Goal: Task Accomplishment & Management: Complete application form

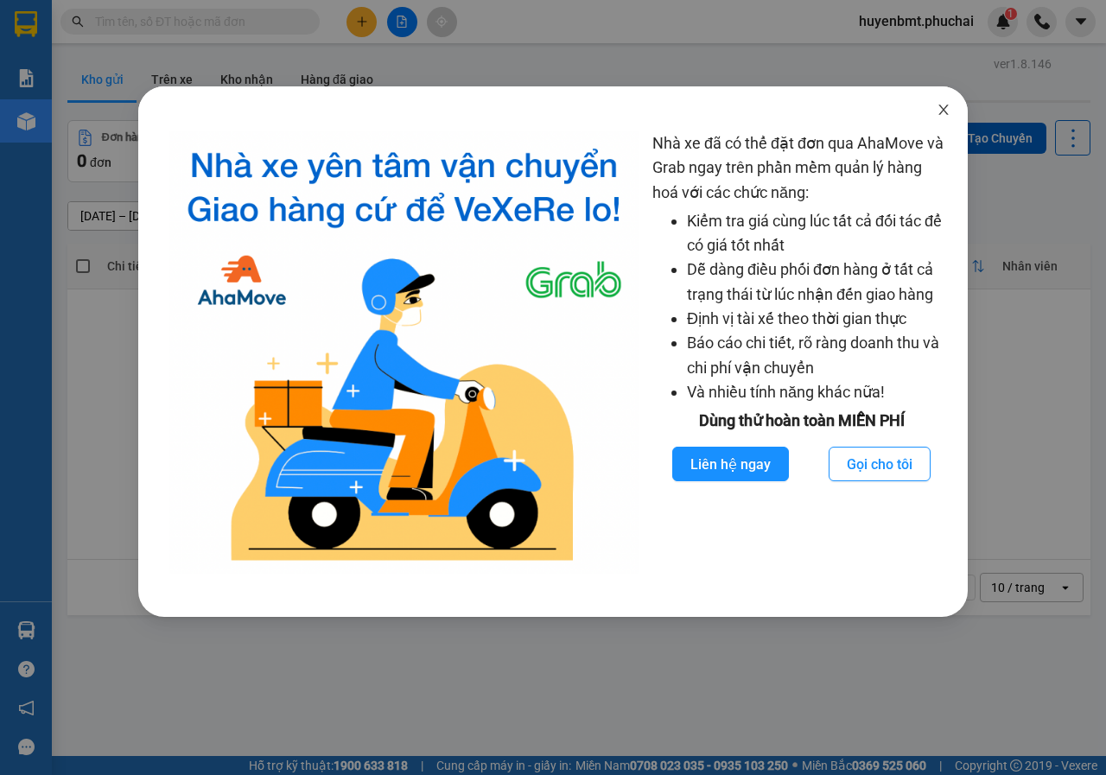
click at [937, 109] on icon "close" at bounding box center [944, 110] width 14 height 14
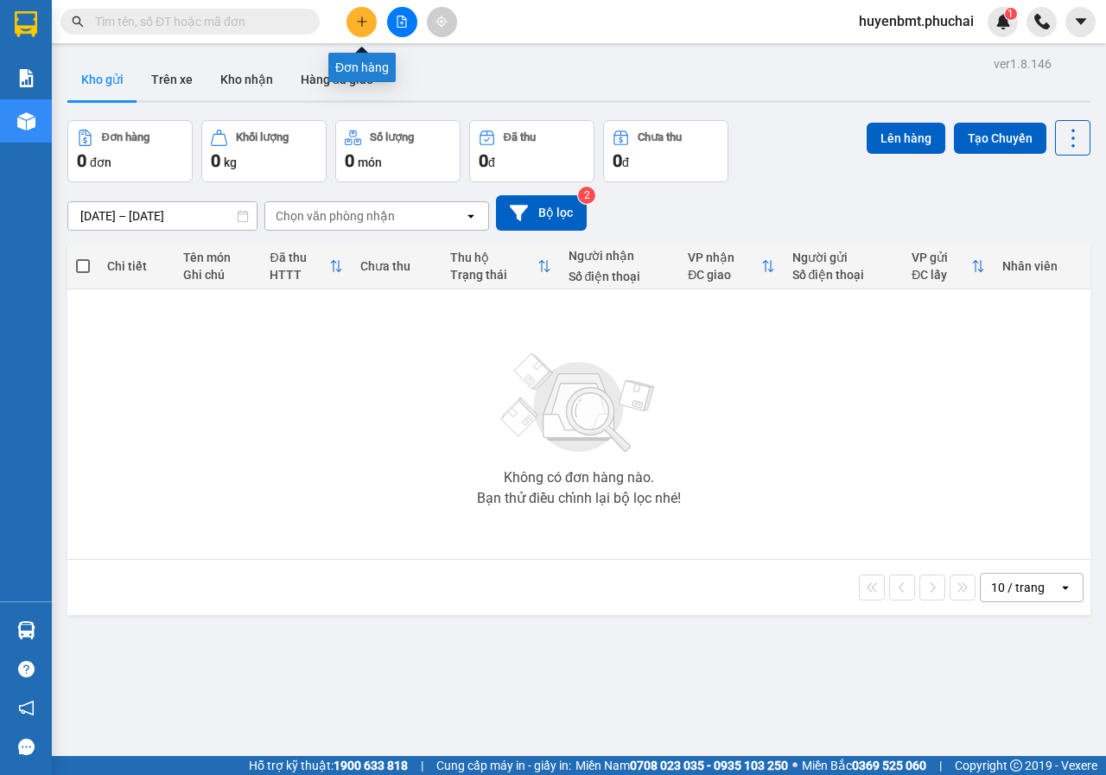
click at [359, 24] on icon "plus" at bounding box center [362, 22] width 12 height 12
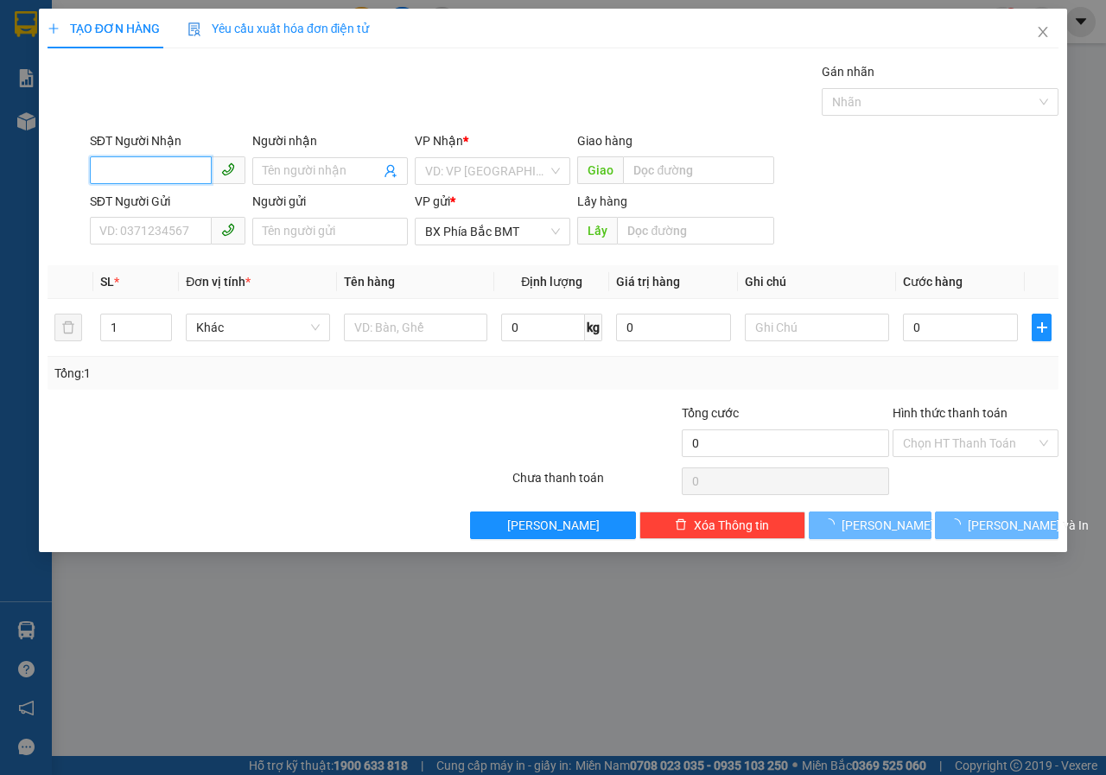
click at [183, 162] on input "SĐT Người Nhận" at bounding box center [151, 170] width 122 height 28
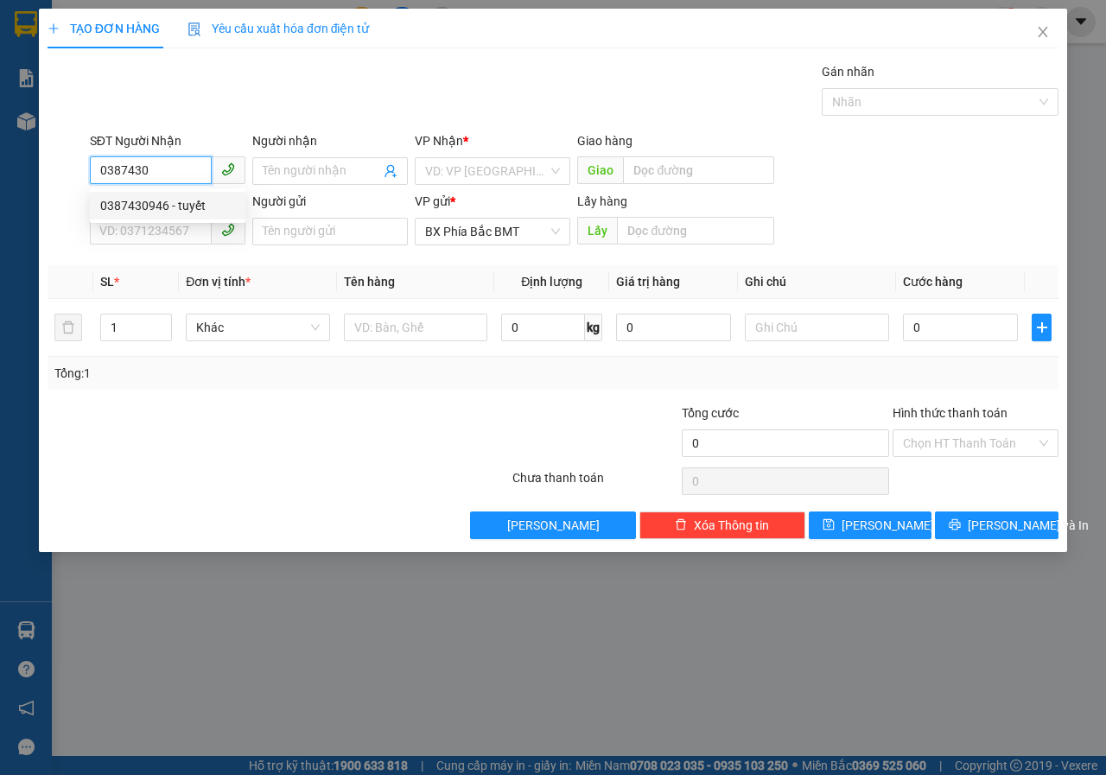
click at [125, 204] on div "0387430946 - tuyết" at bounding box center [167, 205] width 135 height 19
type input "0387430946"
type input "tuyết"
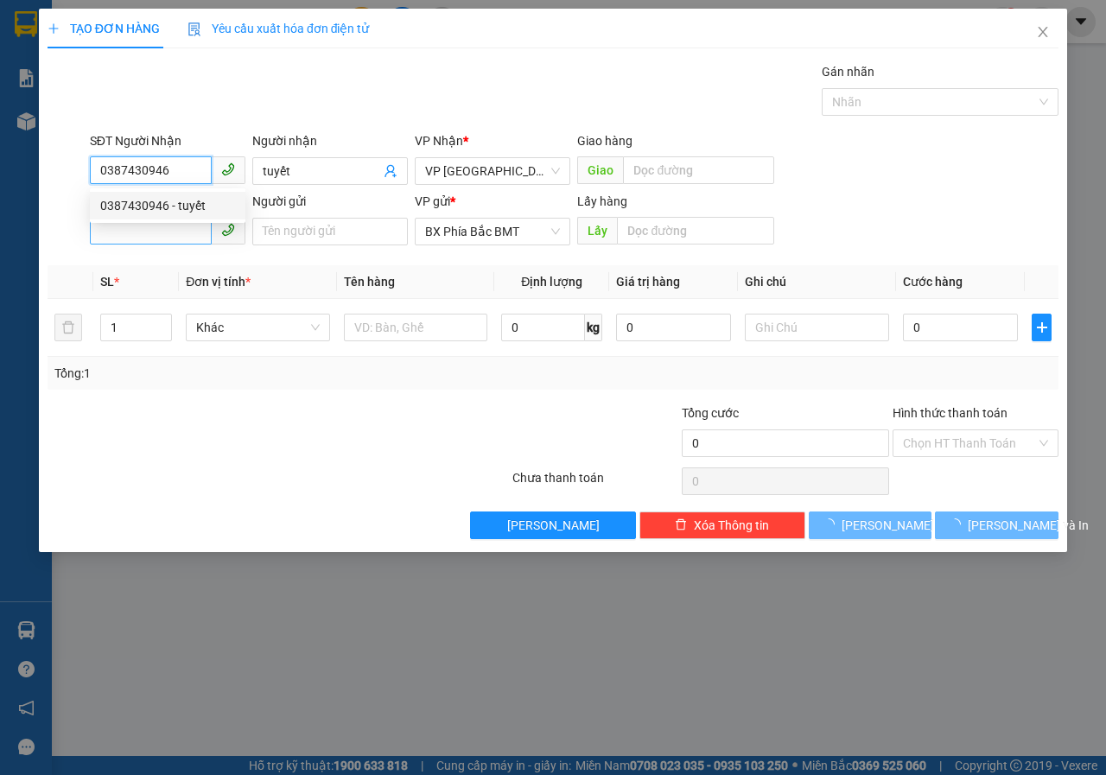
type input "60.000"
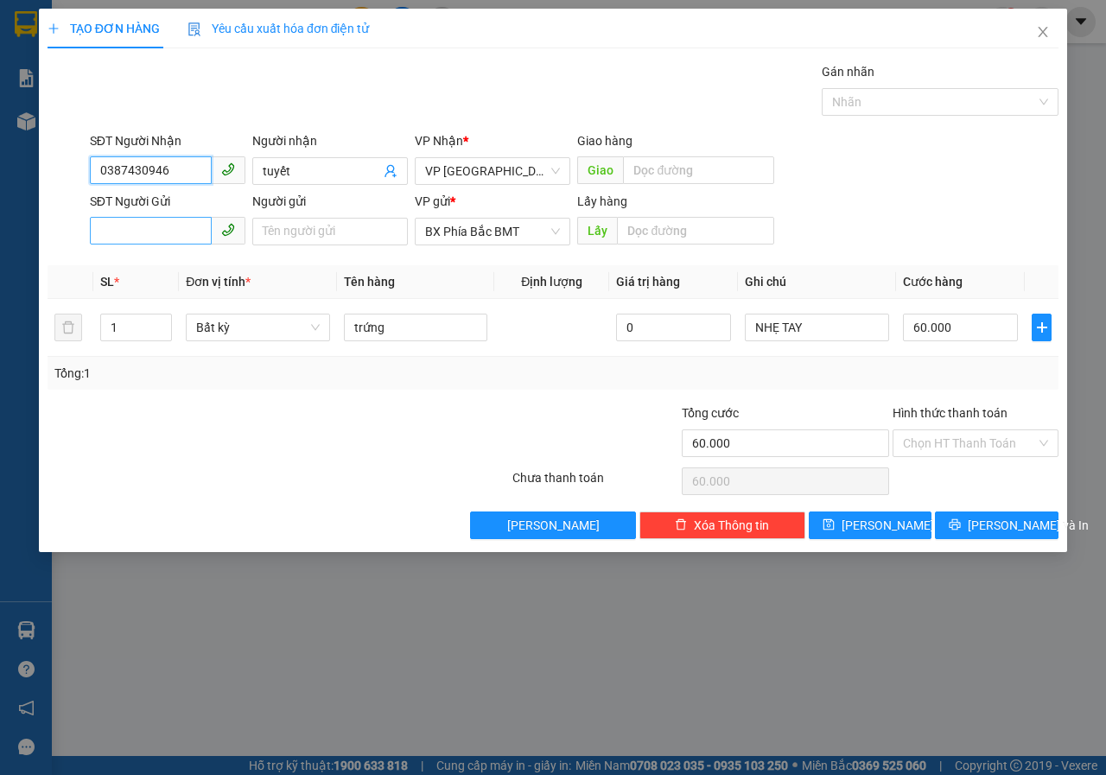
type input "0387430946"
click at [102, 238] on input "SĐT Người Gửi" at bounding box center [151, 231] width 122 height 28
click at [158, 270] on div "0793536636 - trinh" at bounding box center [167, 266] width 135 height 19
type input "0793536636"
type input "trinh"
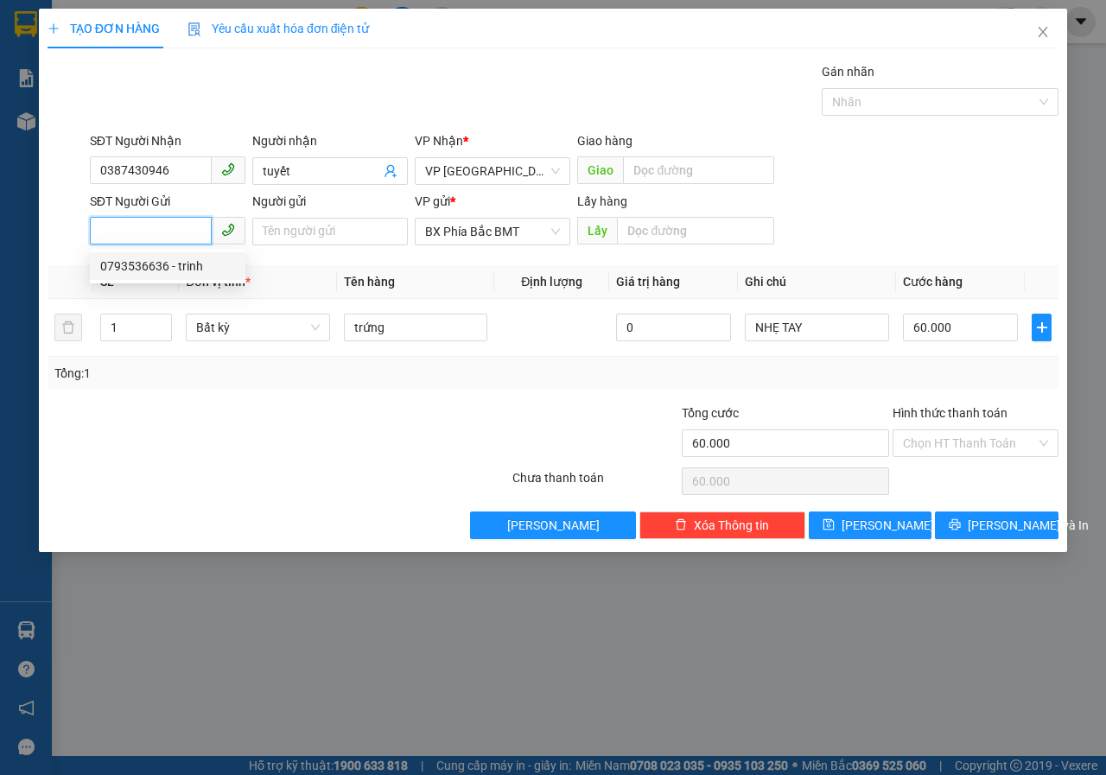
type input "bmt"
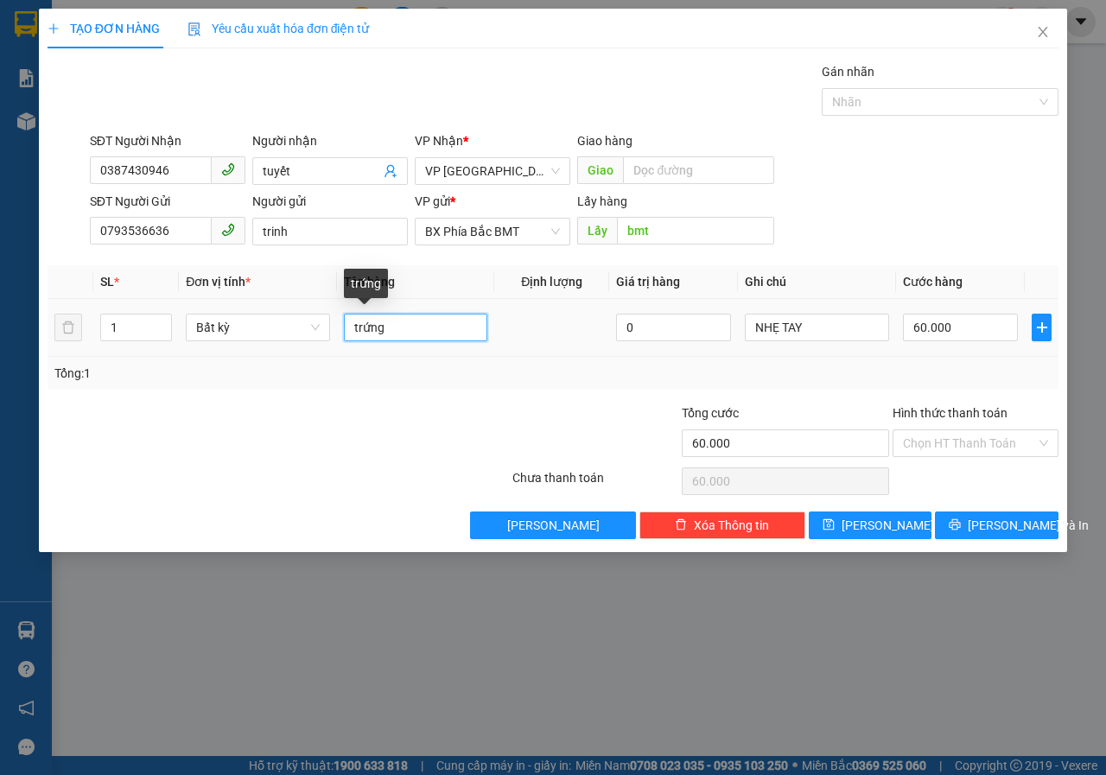
click at [409, 328] on input "trứng" at bounding box center [416, 328] width 144 height 28
type input "t"
type input "THỰC PHẨM"
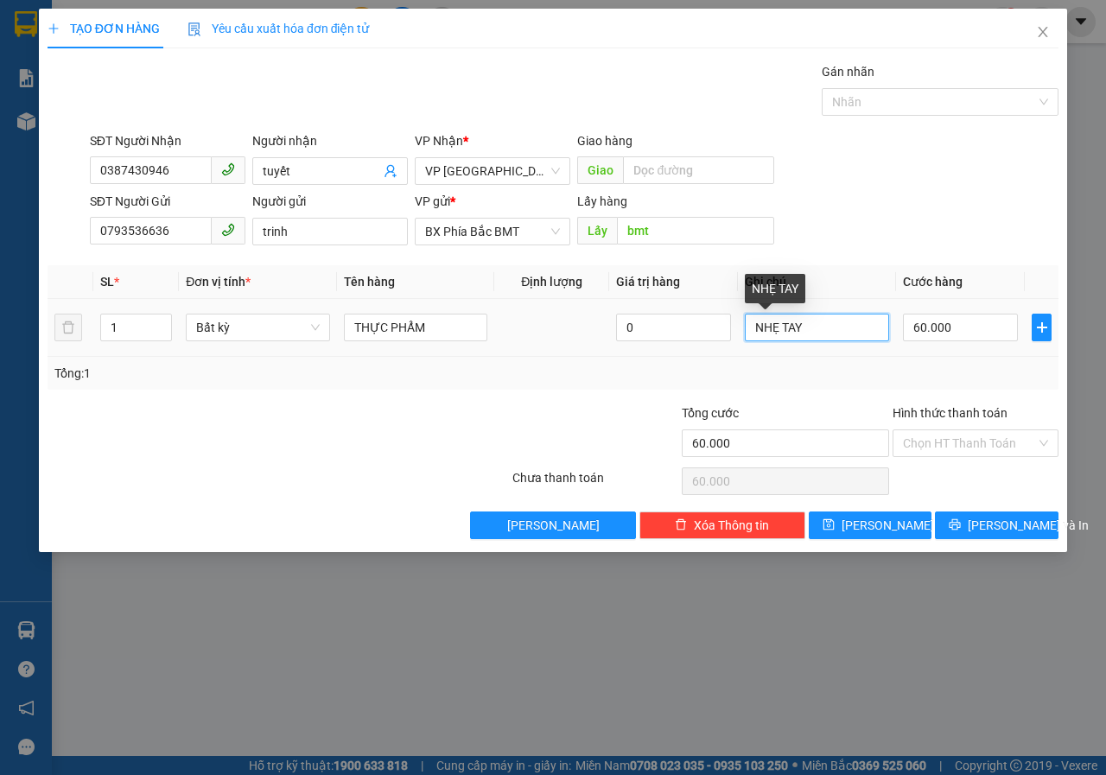
click at [817, 340] on input "NHẸ TAY" at bounding box center [817, 328] width 144 height 28
type input "N"
type input "THÙNG NHỎ"
click at [960, 333] on input "60.000" at bounding box center [960, 328] width 115 height 28
type input "0"
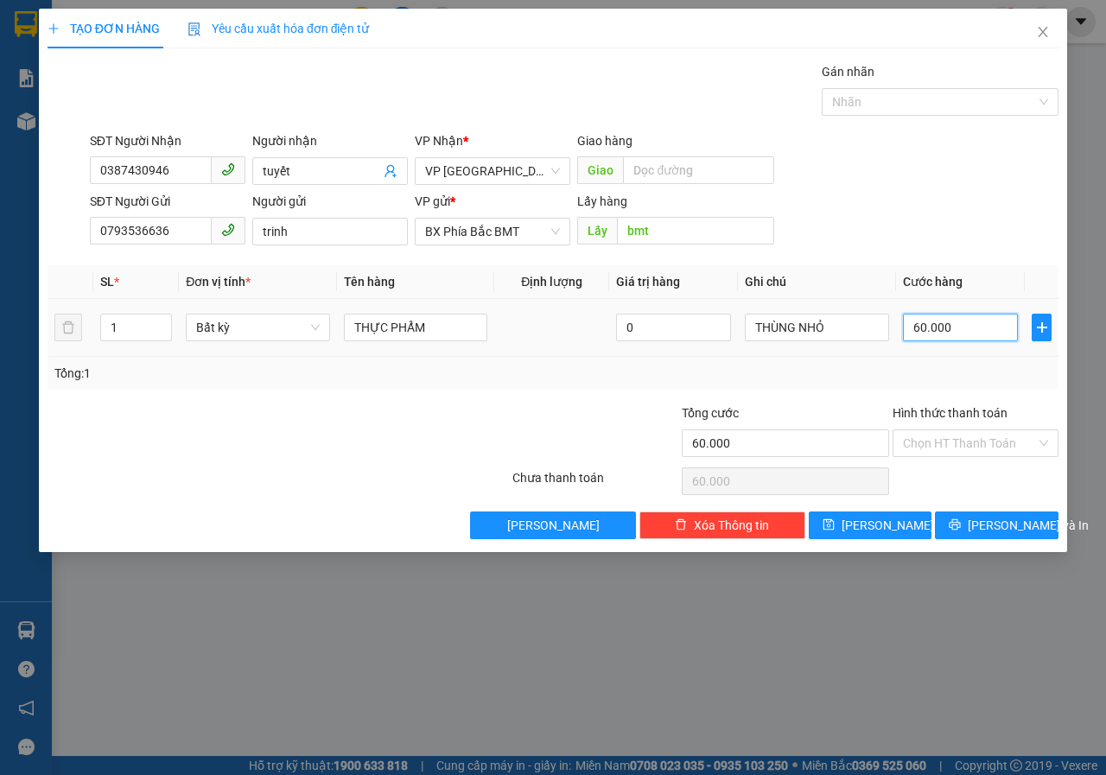
type input "0"
type input "4"
type input "04"
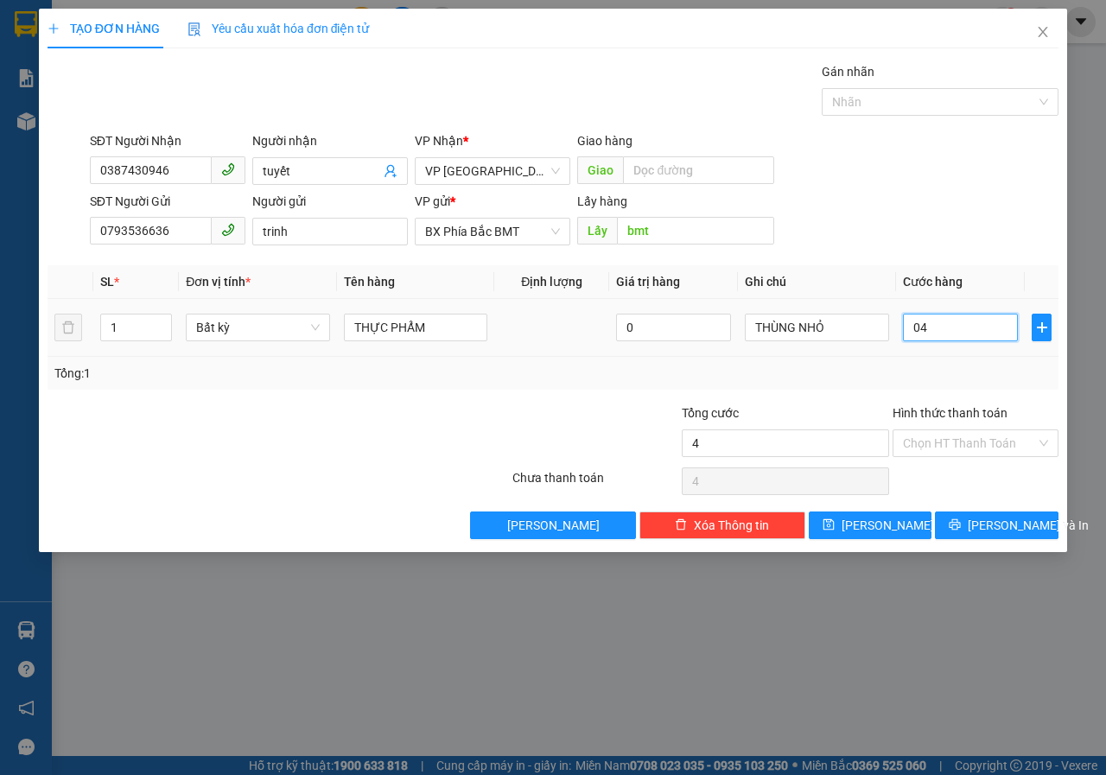
type input "40"
type input "040"
drag, startPoint x: 960, startPoint y: 333, endPoint x: 883, endPoint y: 351, distance: 79.0
click at [883, 351] on tr "1 Bất kỳ THỰC PHẨM 0 THÙNG NHỎ 040" at bounding box center [553, 328] width 1011 height 58
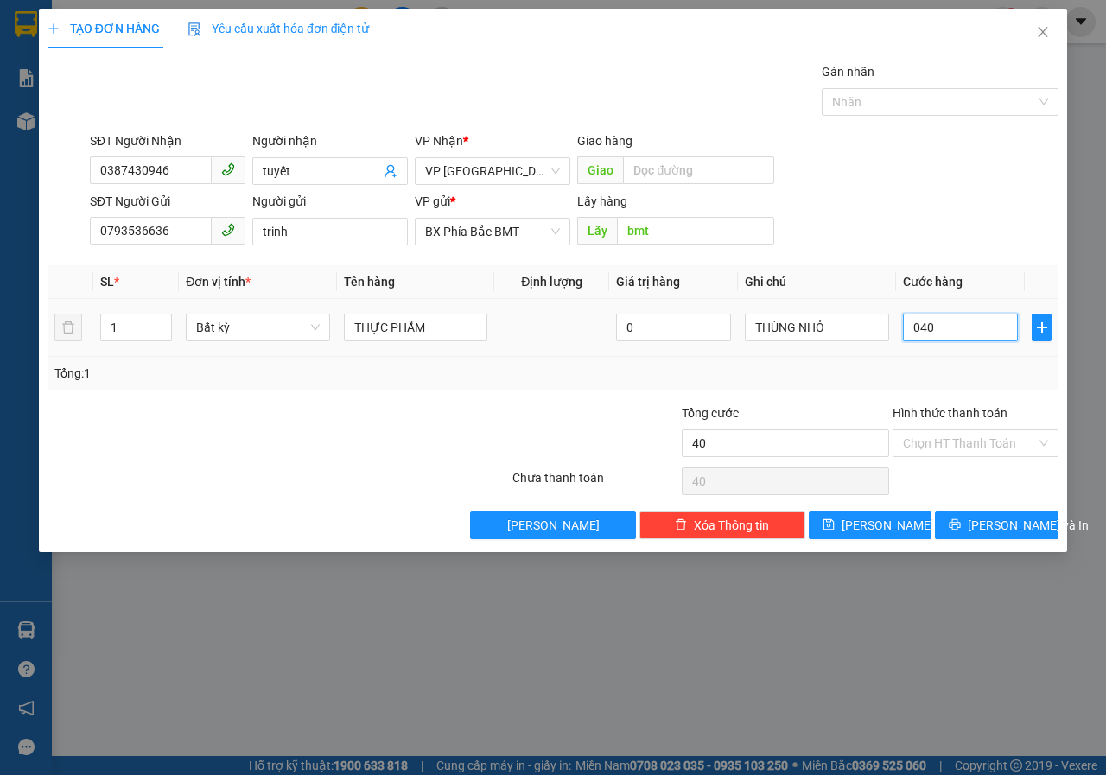
type input "4"
type input "40"
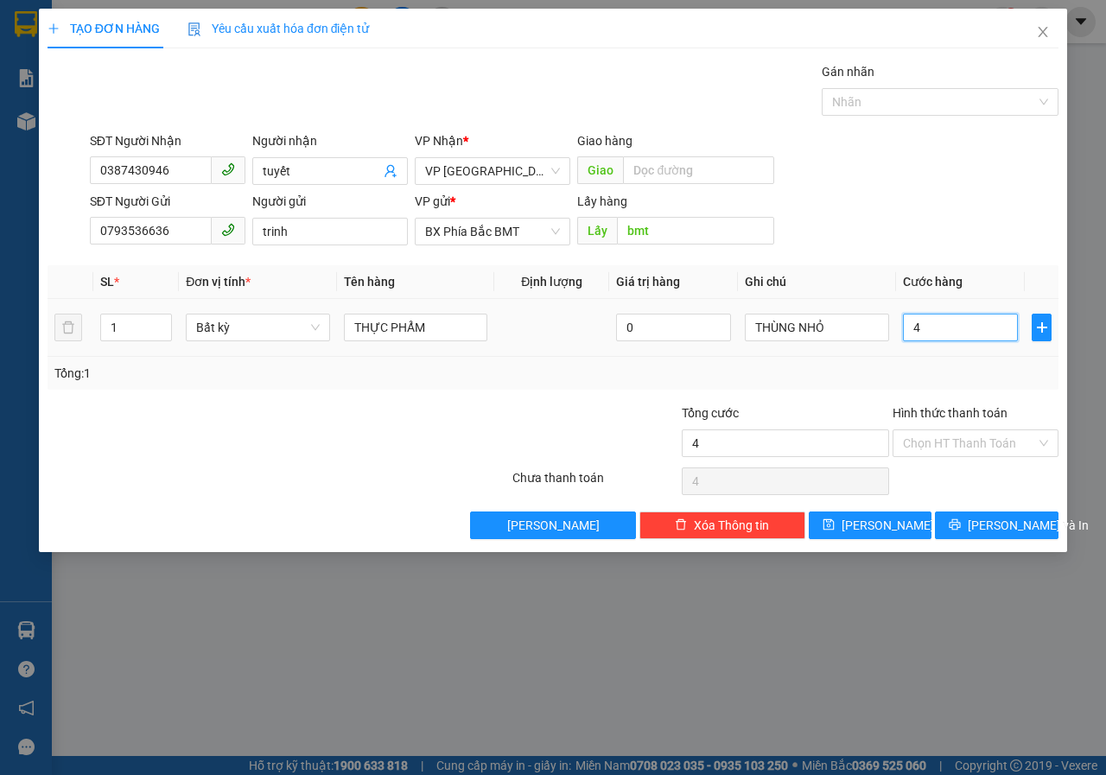
type input "40"
type input "400"
type input "4.000"
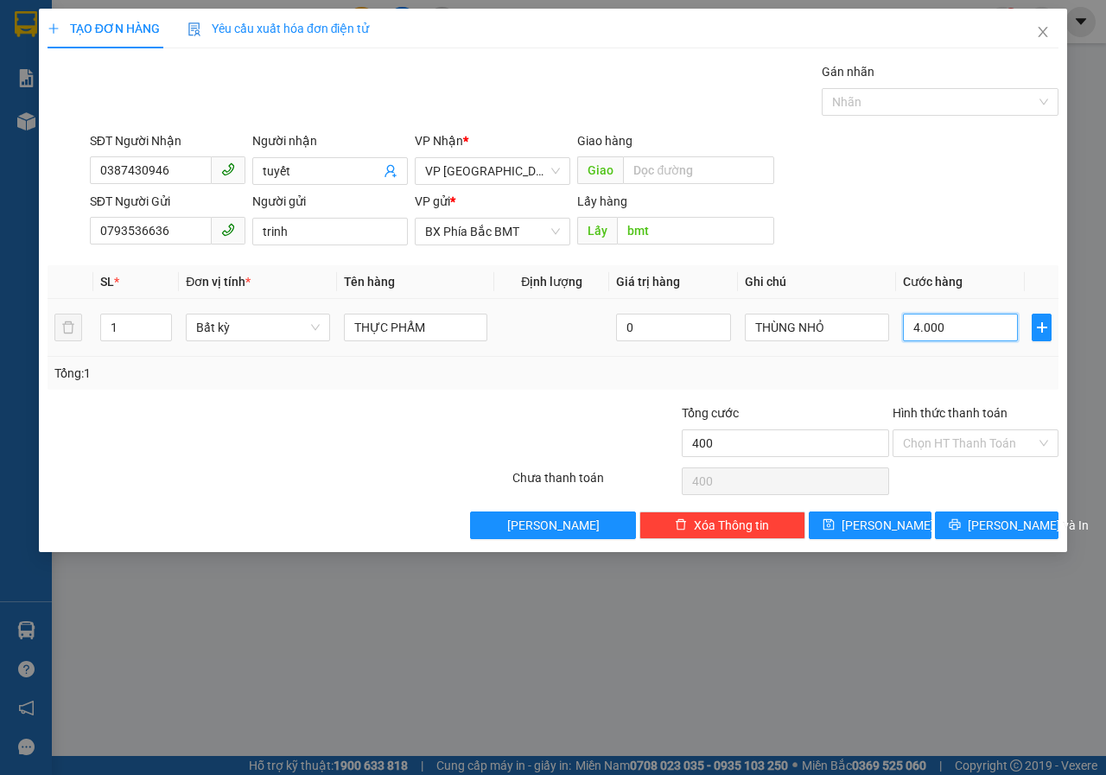
type input "4.000"
type input "40.000"
click at [1027, 542] on div "TẠO ĐƠN HÀNG Yêu cầu xuất hóa đơn điện tử Transit Pickup Surcharge Ids Transit …" at bounding box center [553, 280] width 1028 height 543
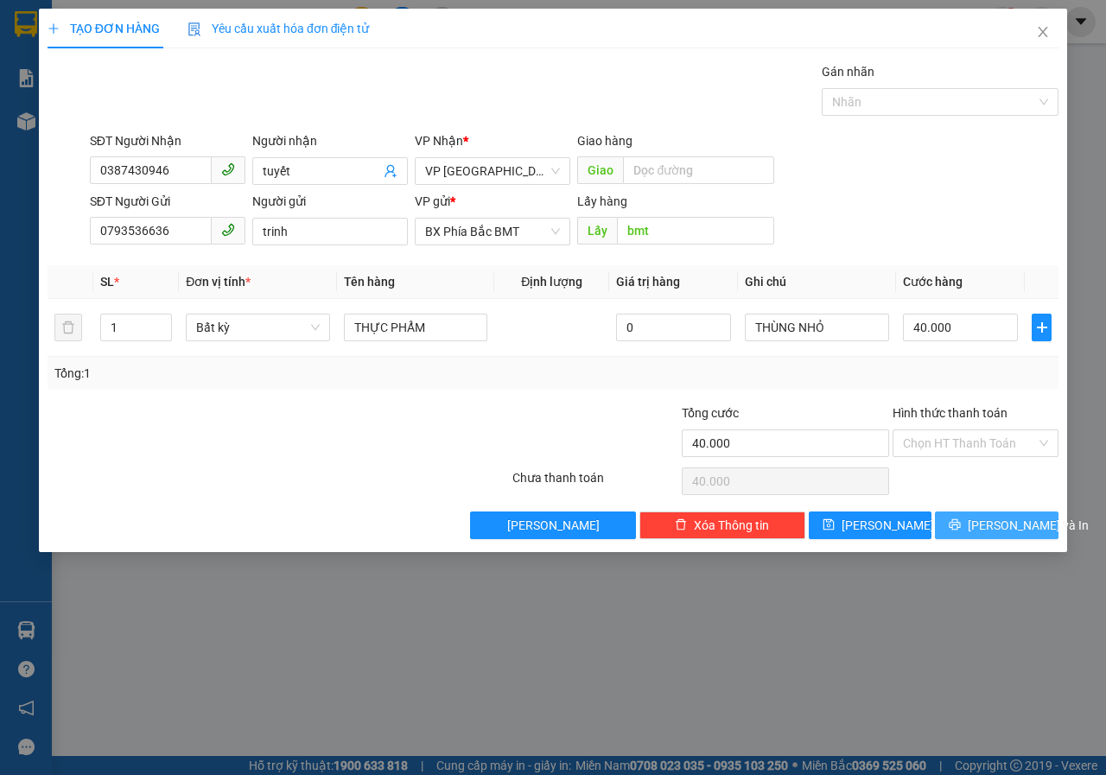
click at [979, 528] on button "[PERSON_NAME] và In" at bounding box center [997, 525] width 124 height 28
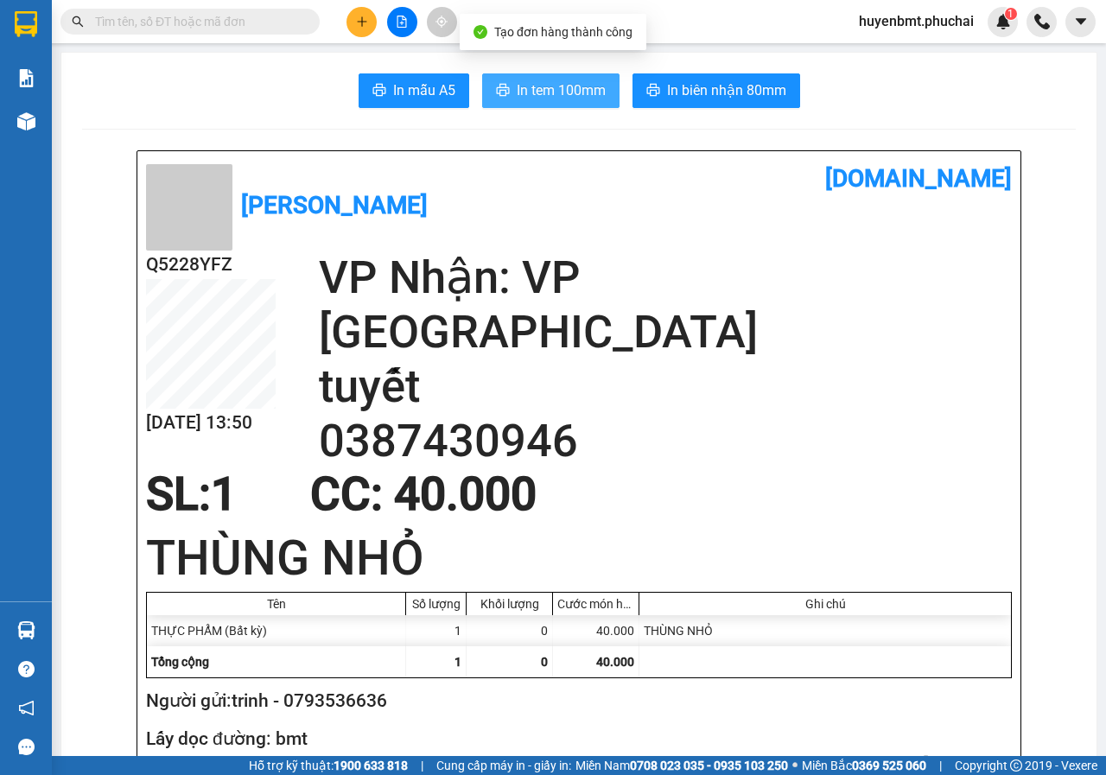
click at [561, 95] on span "In tem 100mm" at bounding box center [561, 90] width 89 height 22
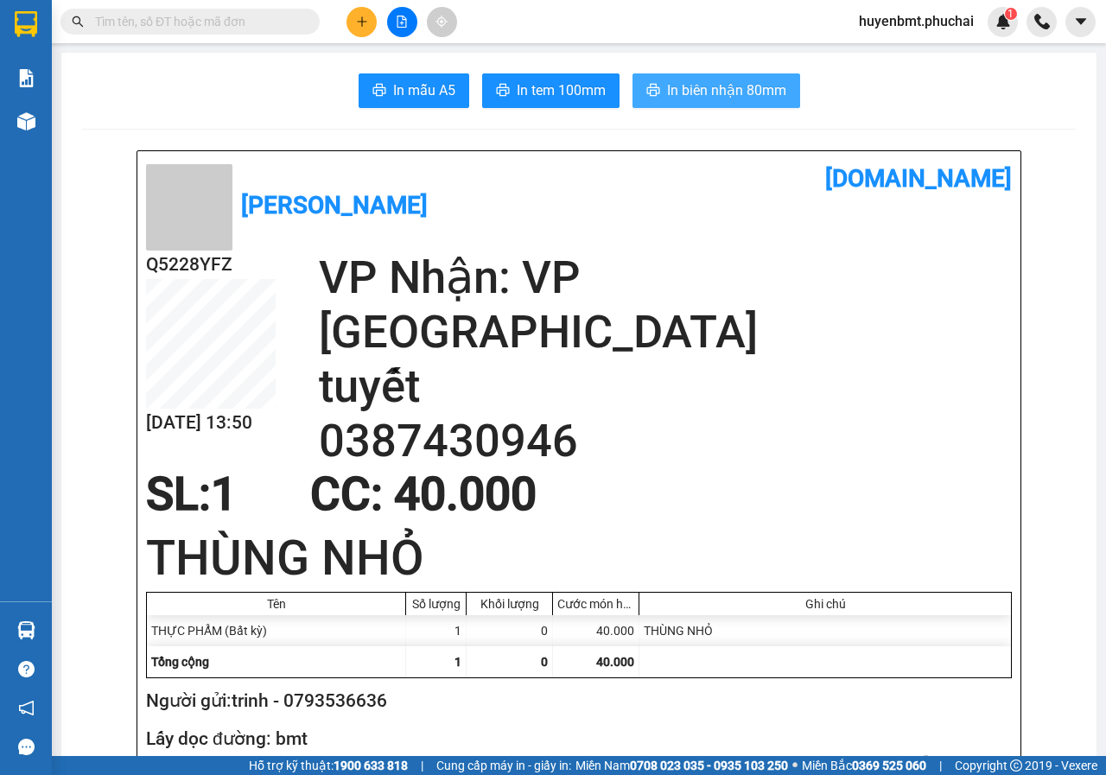
drag, startPoint x: 679, startPoint y: 86, endPoint x: 797, endPoint y: 281, distance: 227.1
click at [677, 88] on span "In biên nhận 80mm" at bounding box center [726, 90] width 119 height 22
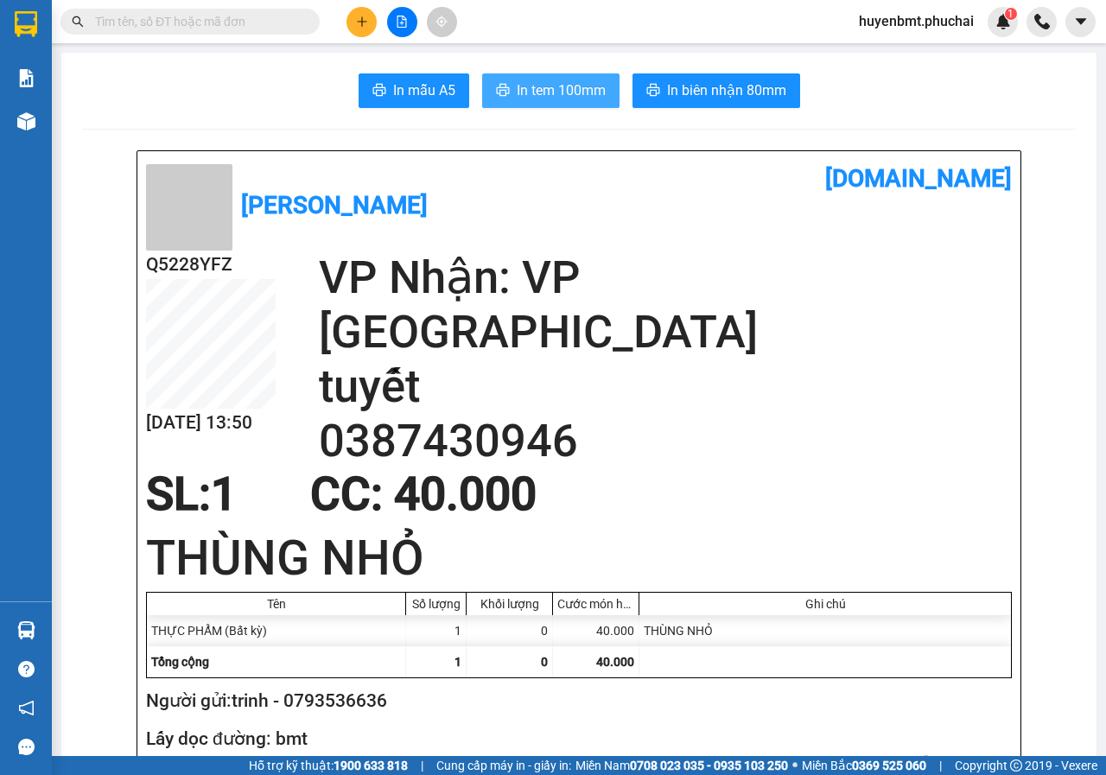
click at [524, 100] on span "In tem 100mm" at bounding box center [561, 90] width 89 height 22
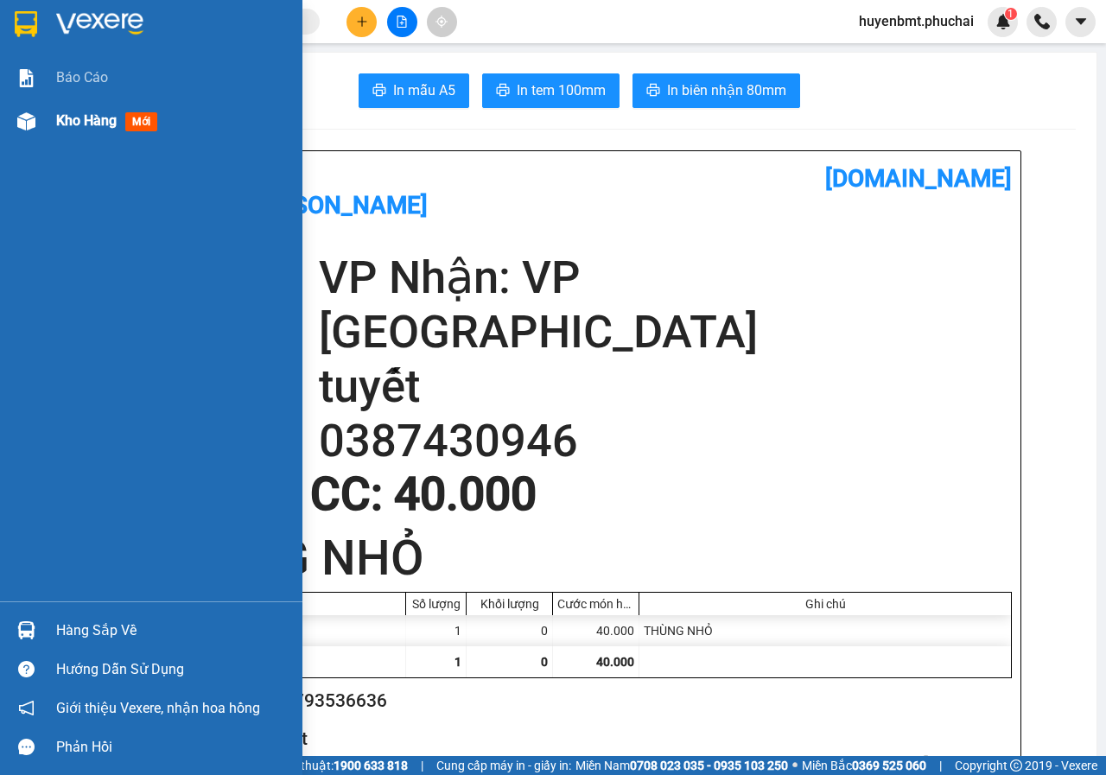
click at [57, 108] on div "Kho hàng mới" at bounding box center [172, 120] width 233 height 43
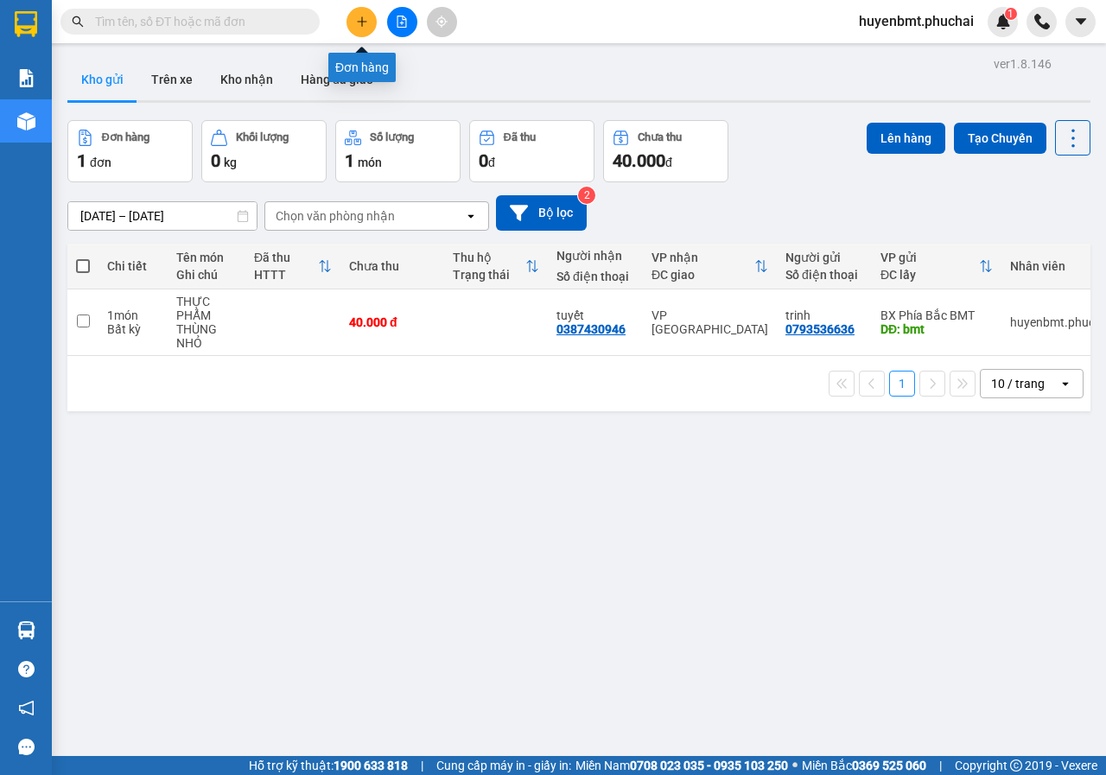
click at [355, 28] on button at bounding box center [361, 22] width 30 height 30
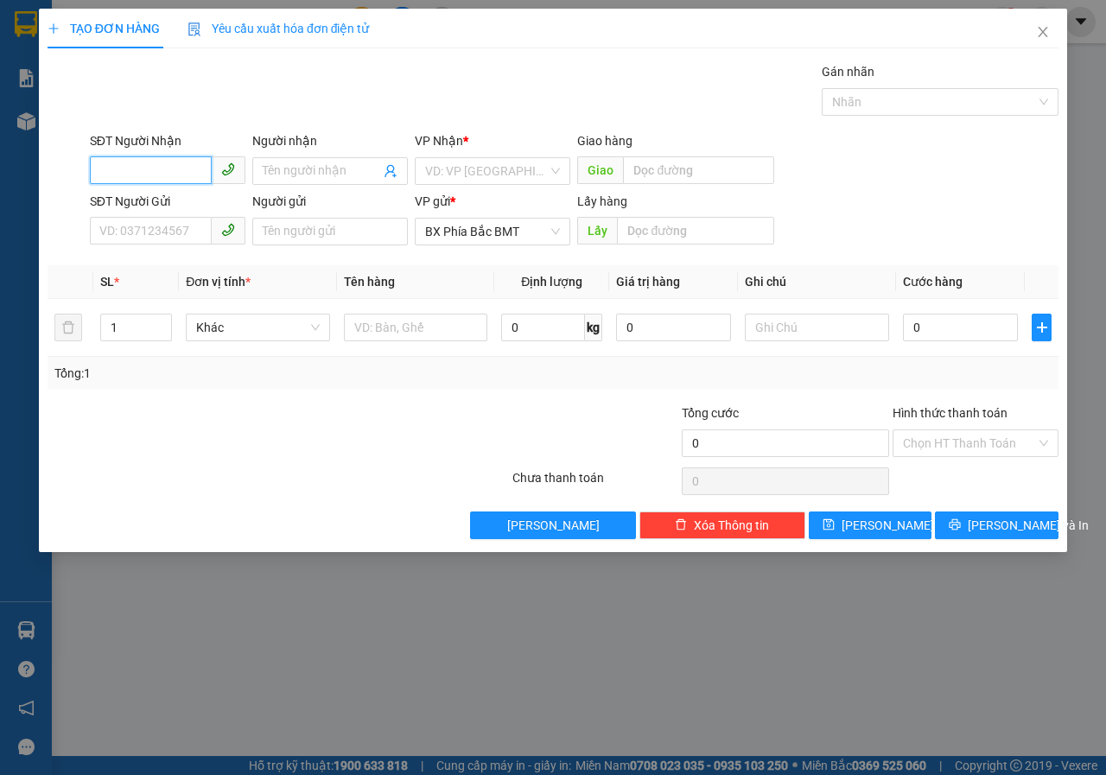
click at [125, 181] on input "SĐT Người Nhận" at bounding box center [151, 170] width 122 height 28
click at [120, 220] on div "0829054054 0829054054 - PHƯỚC" at bounding box center [168, 205] width 156 height 35
click at [160, 162] on input "0829054" at bounding box center [151, 170] width 122 height 28
click at [172, 202] on div "0829054054 - PHƯỚC" at bounding box center [167, 205] width 135 height 19
type input "0829054054"
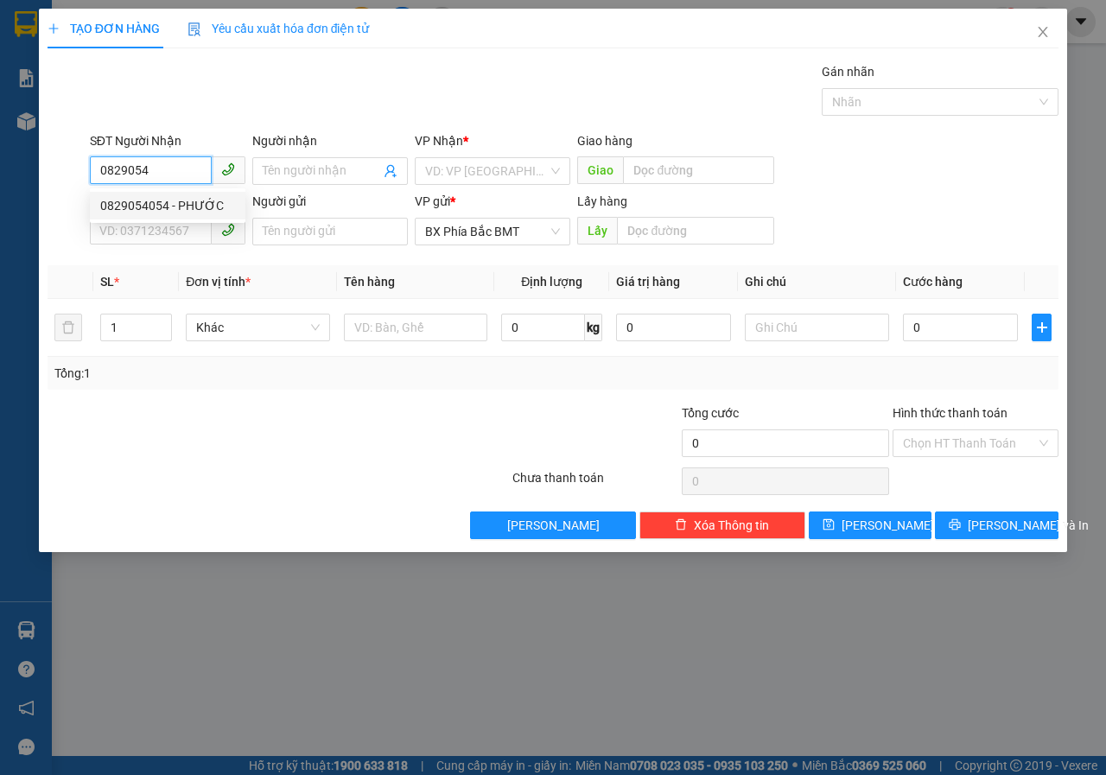
type input "PHƯỚC"
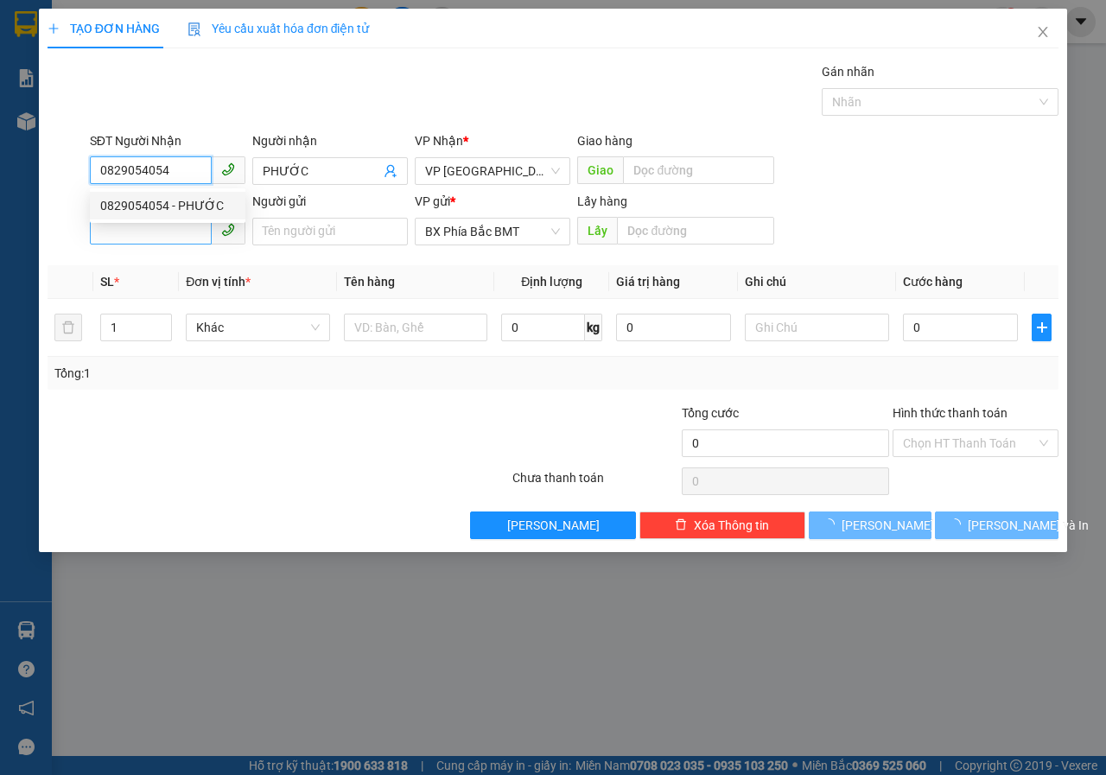
type input "50.000"
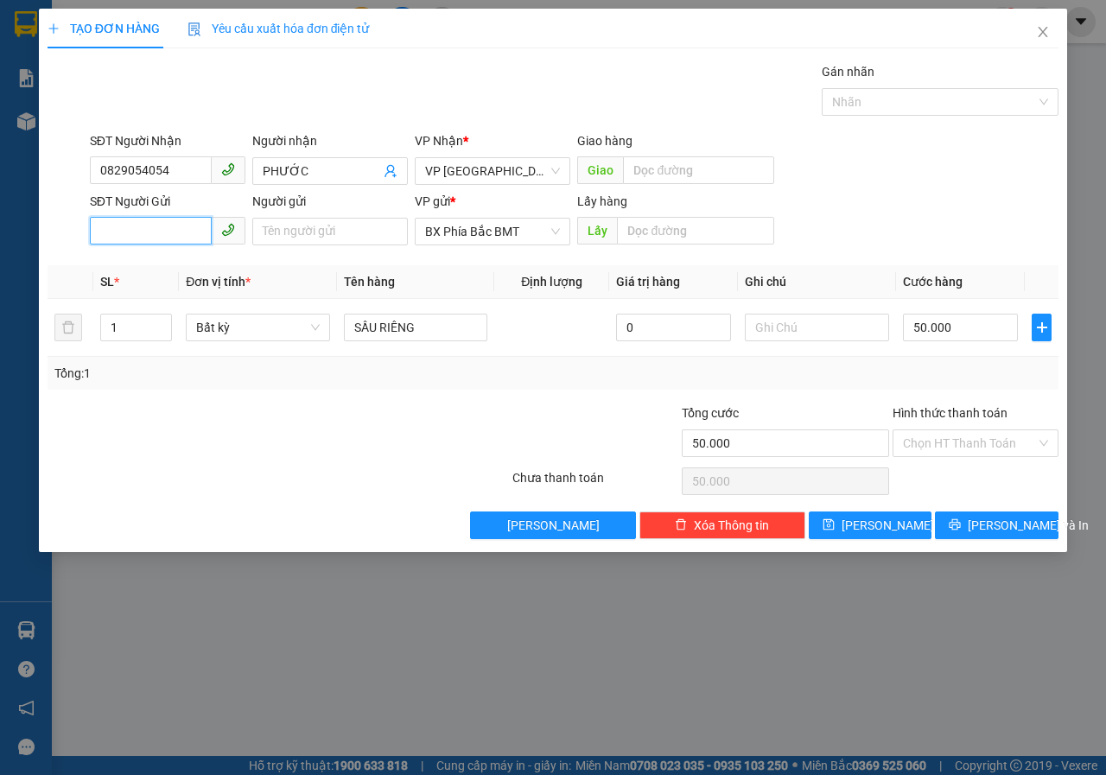
click at [156, 221] on input "SĐT Người Gửi" at bounding box center [151, 231] width 122 height 28
click at [241, 274] on div "0914068752 - [PERSON_NAME]//1G AMASA" at bounding box center [219, 266] width 238 height 19
type input "0914068752"
type input "[PERSON_NAME]//1G AMASA"
type input "BMT"
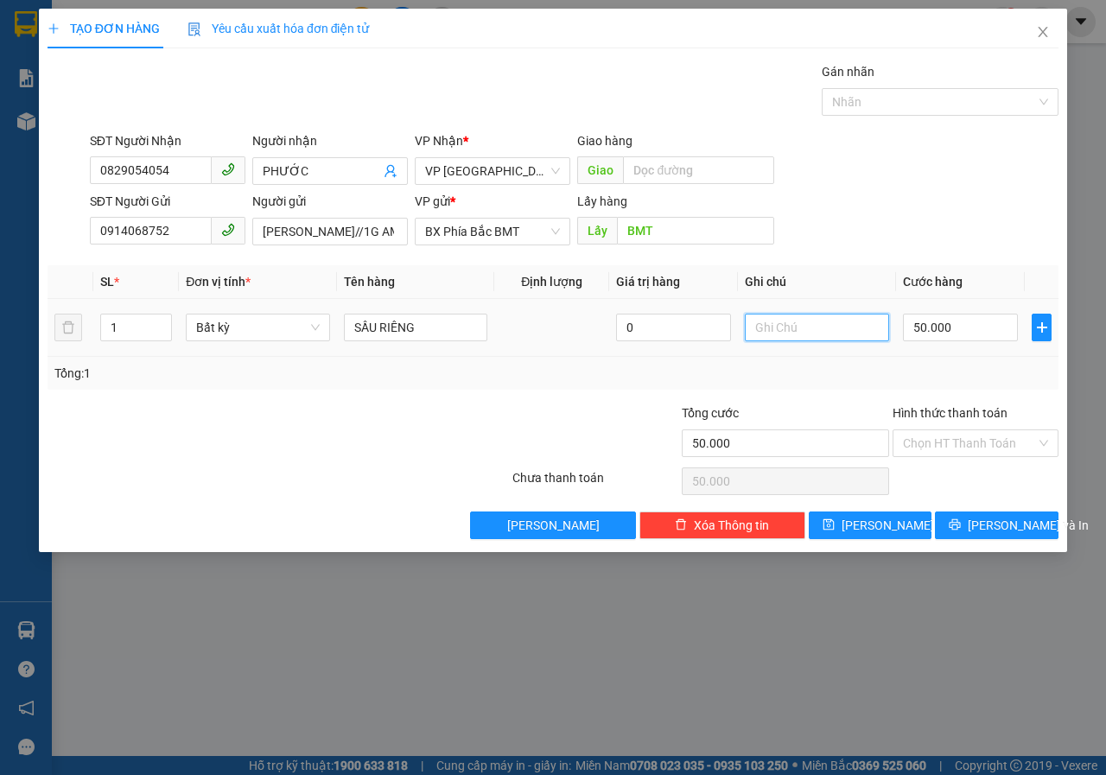
click at [771, 334] on input "text" at bounding box center [817, 328] width 144 height 28
type input "CCCD:066185400501"
click at [418, 358] on div "Tổng: 1" at bounding box center [553, 373] width 1011 height 33
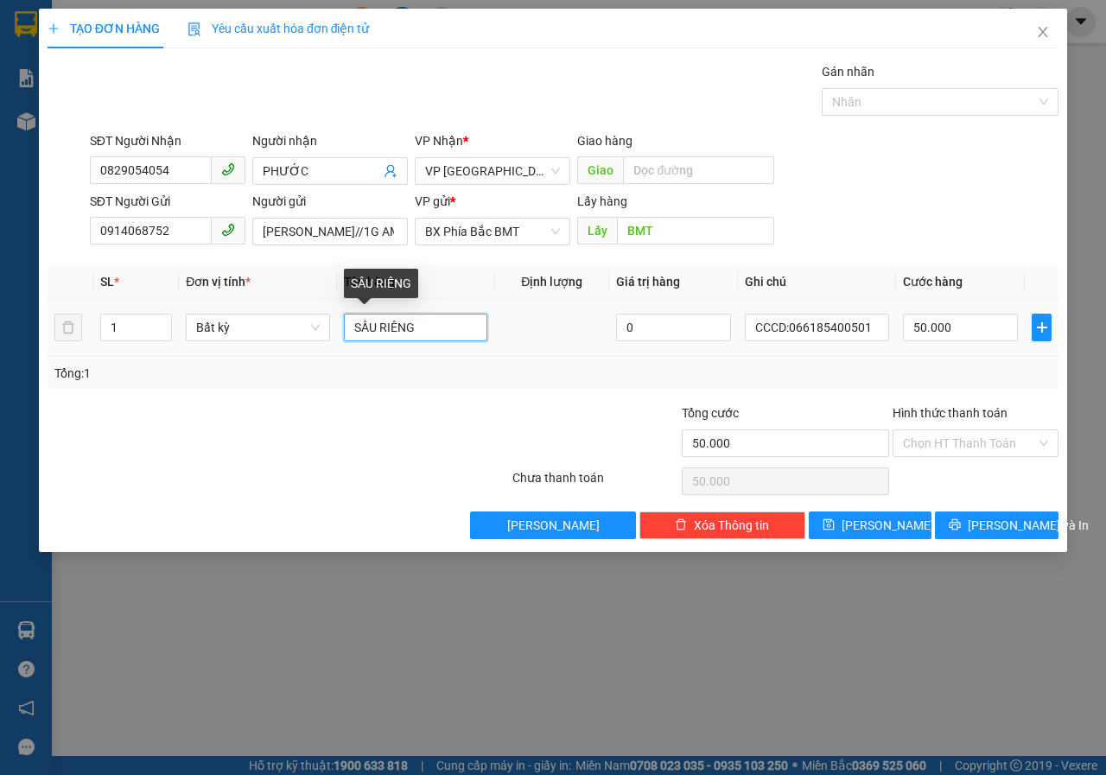
click at [435, 317] on input "SẦU RIÊNG" at bounding box center [416, 328] width 144 height 28
type input "S"
click at [414, 337] on input "PT" at bounding box center [416, 328] width 144 height 28
type input "PT CƠ GIỚI"
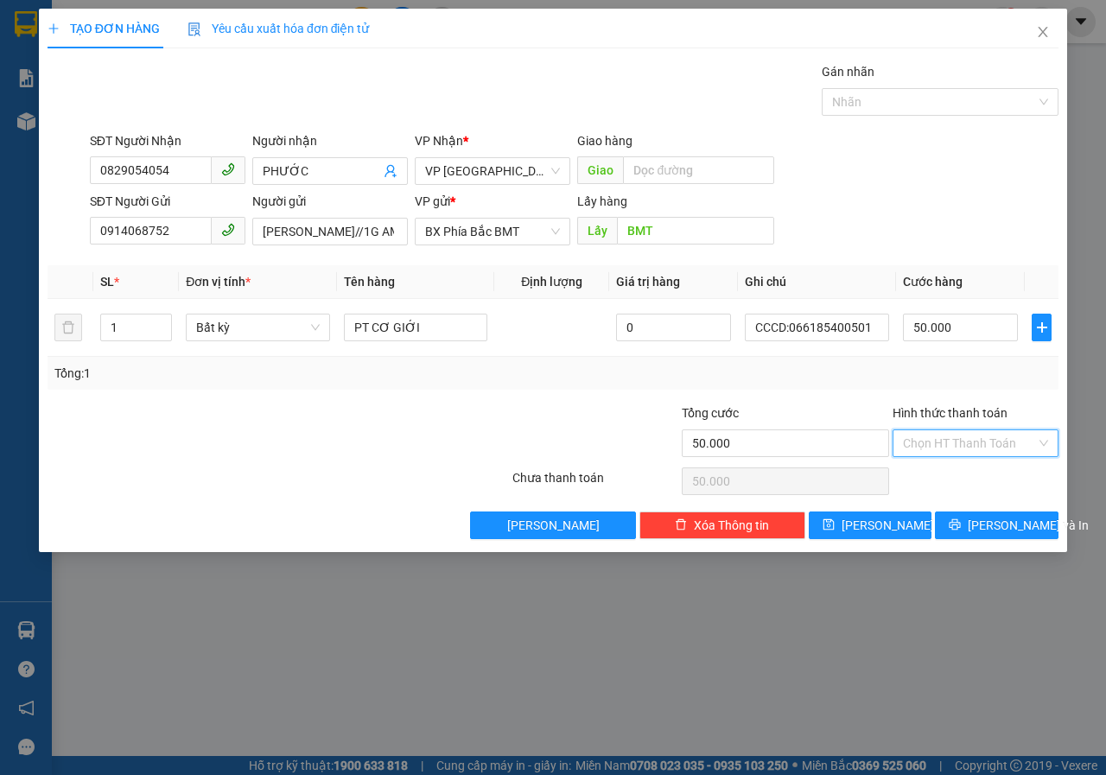
click at [933, 453] on input "Hình thức thanh toán" at bounding box center [969, 443] width 133 height 26
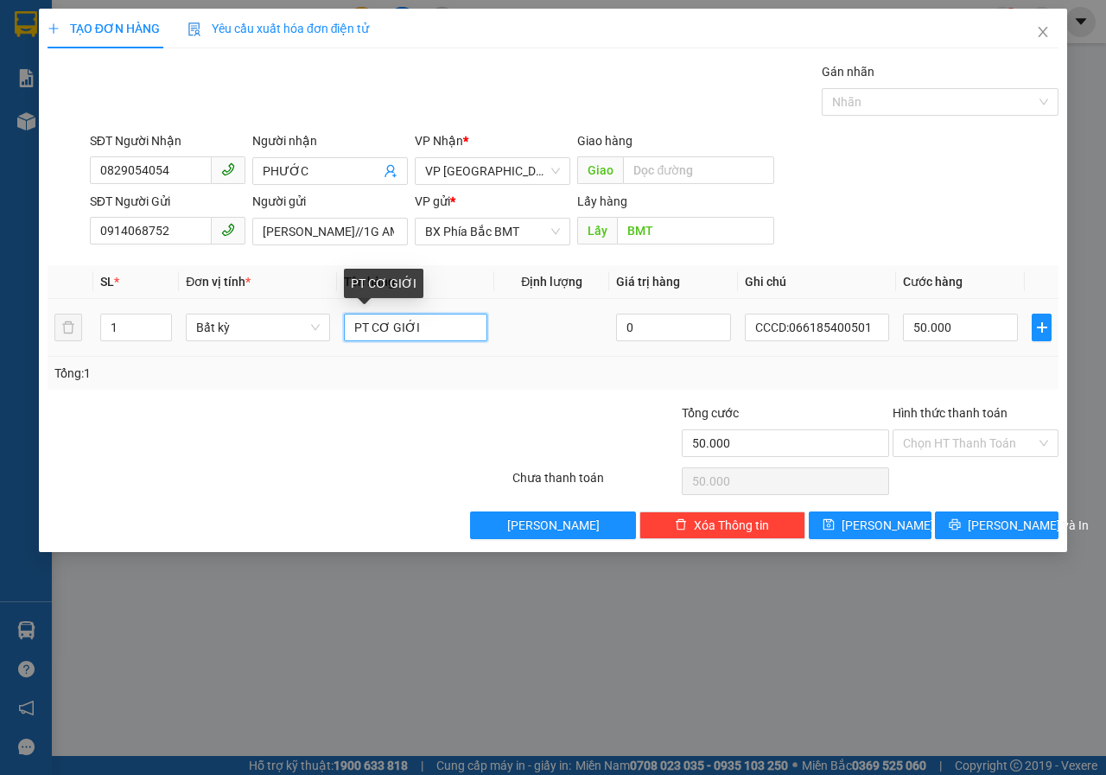
drag, startPoint x: 452, startPoint y: 321, endPoint x: 900, endPoint y: 360, distance: 450.1
click at [453, 322] on input "PT CƠ GIỚI" at bounding box center [416, 328] width 144 height 28
click at [265, 325] on span "Bất kỳ" at bounding box center [258, 327] width 124 height 26
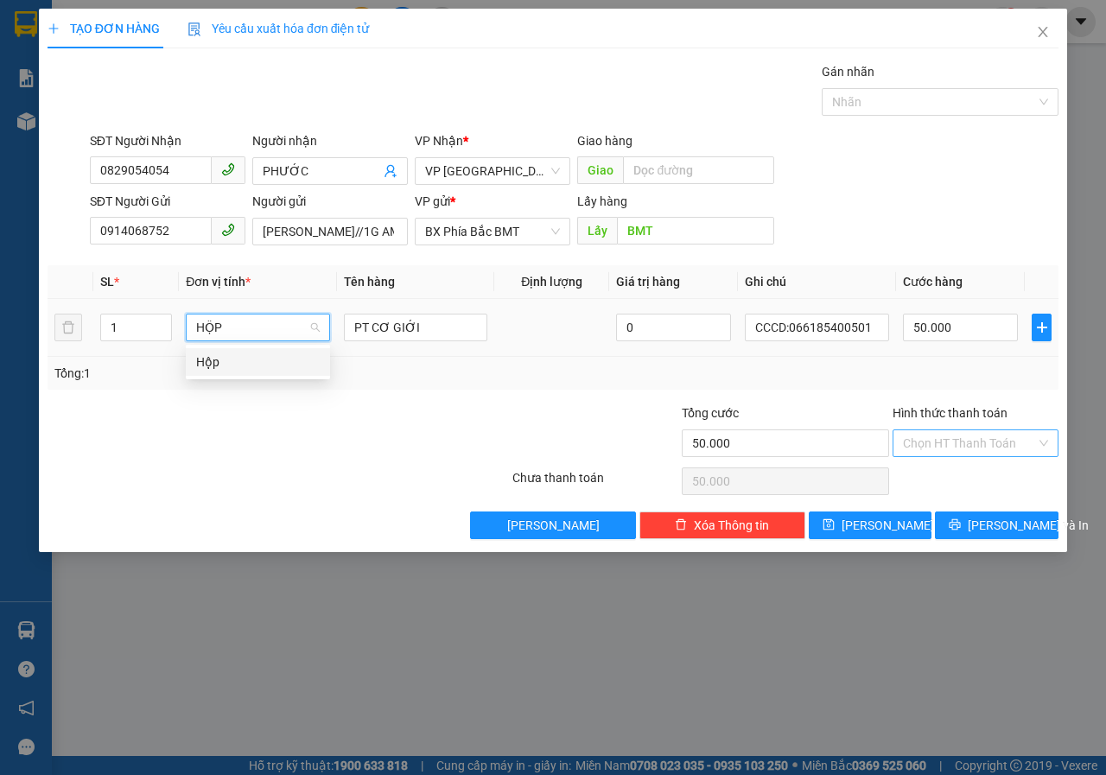
type input "HỘP"
click at [939, 448] on input "Hình thức thanh toán" at bounding box center [969, 443] width 133 height 26
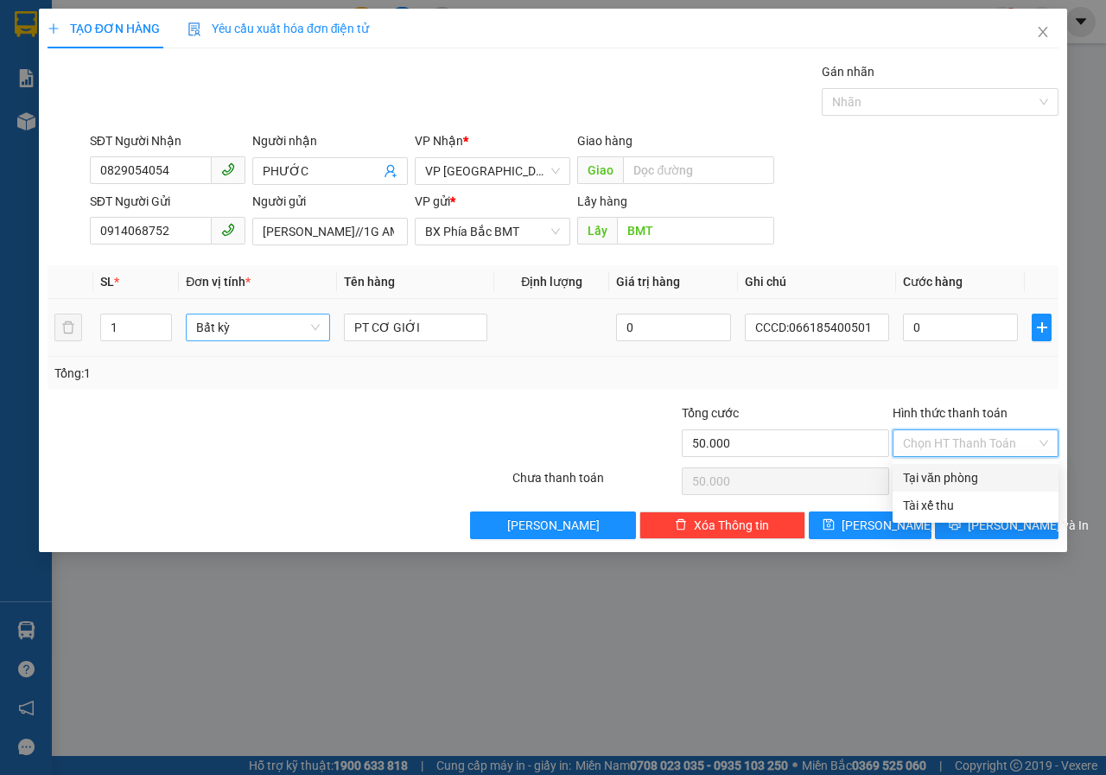
type input "0"
drag, startPoint x: 930, startPoint y: 481, endPoint x: 942, endPoint y: 490, distance: 14.2
click at [930, 482] on div "Tại văn phòng" at bounding box center [975, 477] width 145 height 19
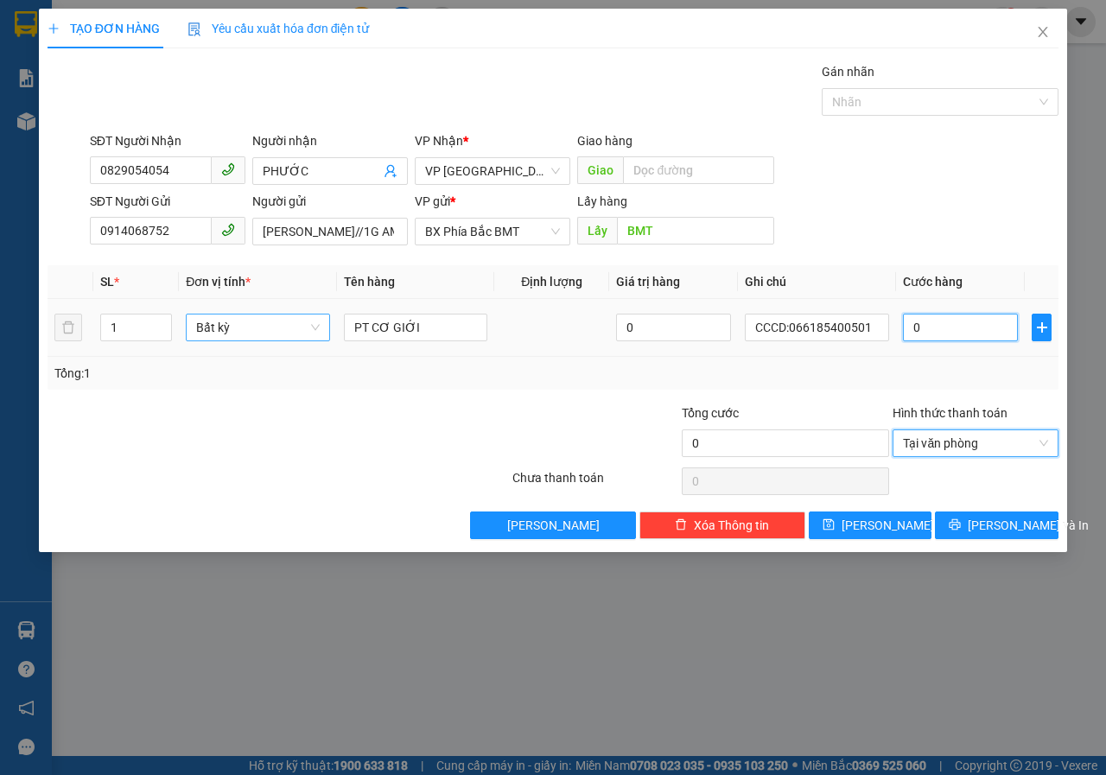
click at [932, 337] on input "0" at bounding box center [960, 328] width 115 height 28
type input "5"
type input "50"
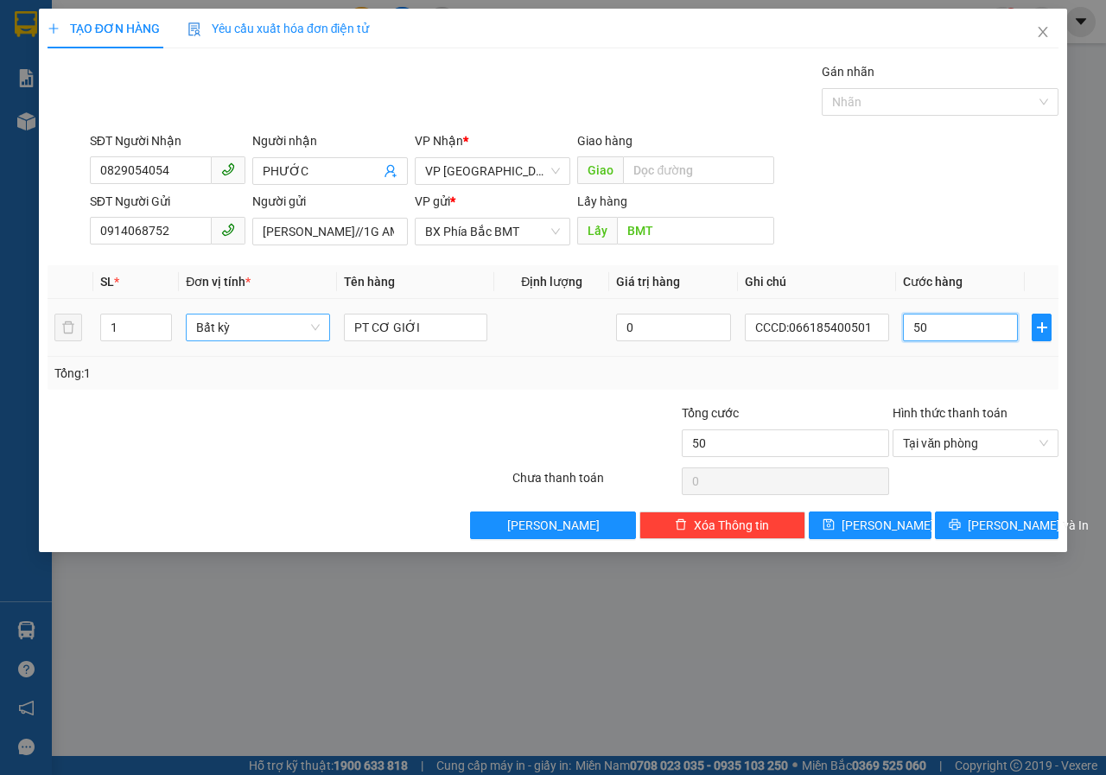
type input "500"
type input "5.000"
type input "50.000"
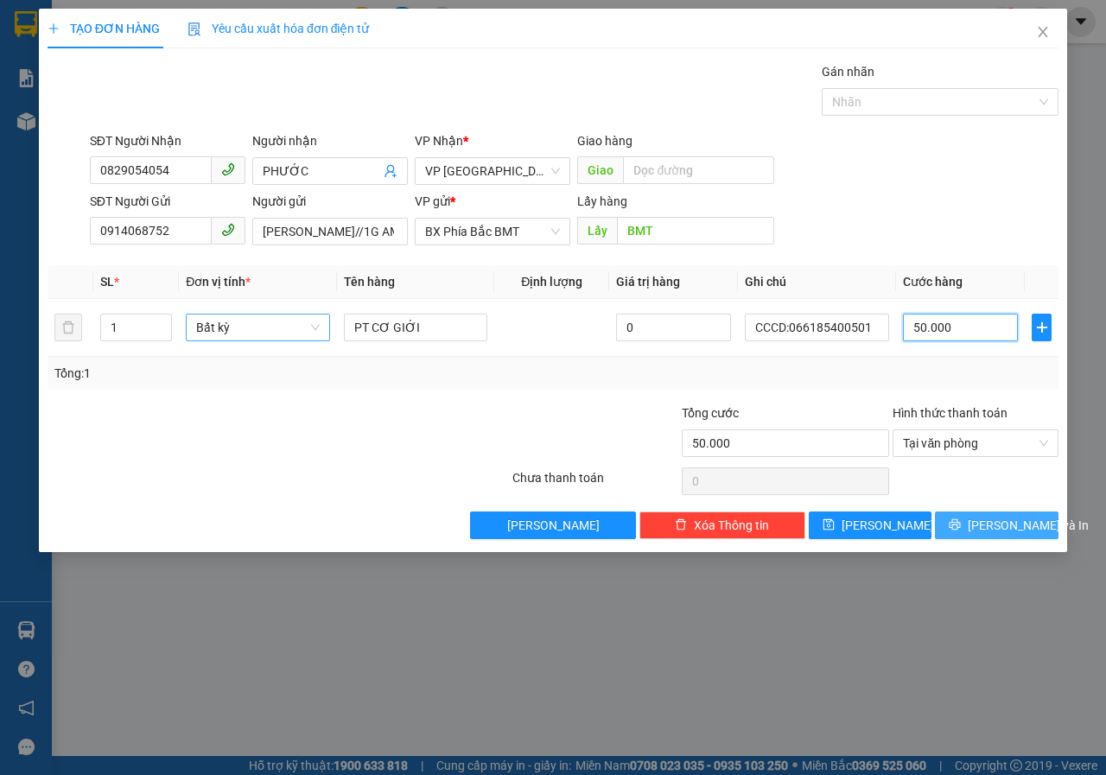
type input "50.000"
click at [984, 531] on span "[PERSON_NAME] và In" at bounding box center [1028, 525] width 121 height 19
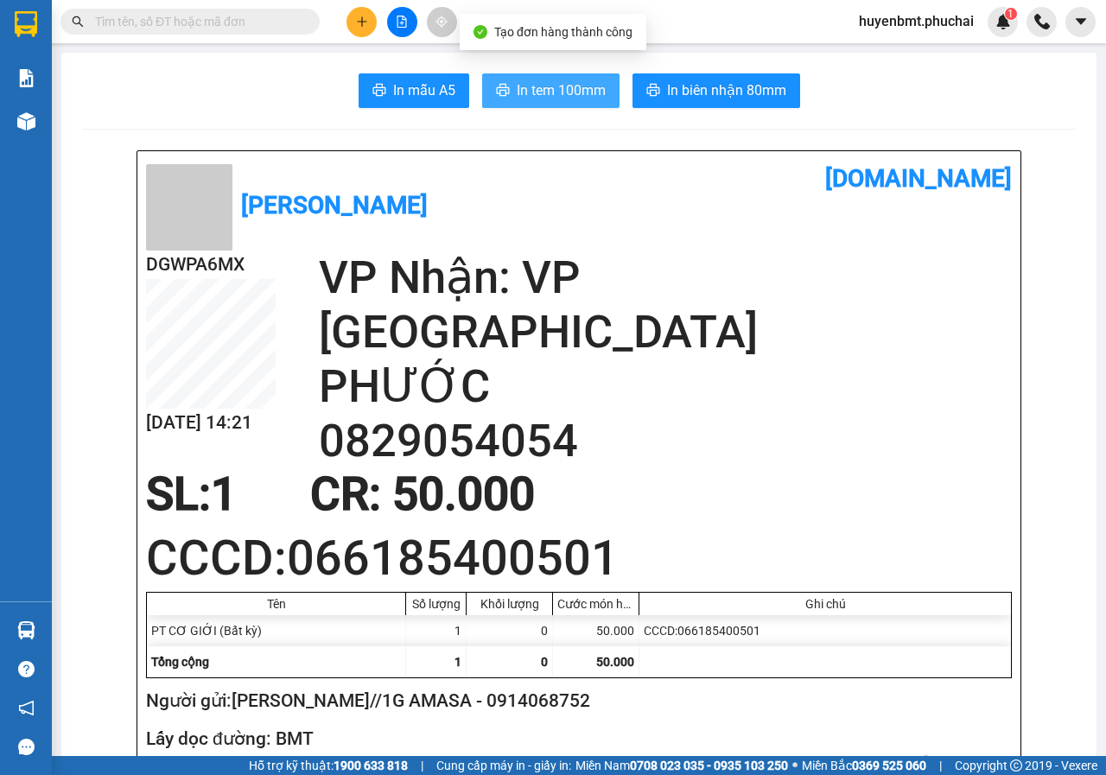
click at [523, 92] on span "In tem 100mm" at bounding box center [561, 90] width 89 height 22
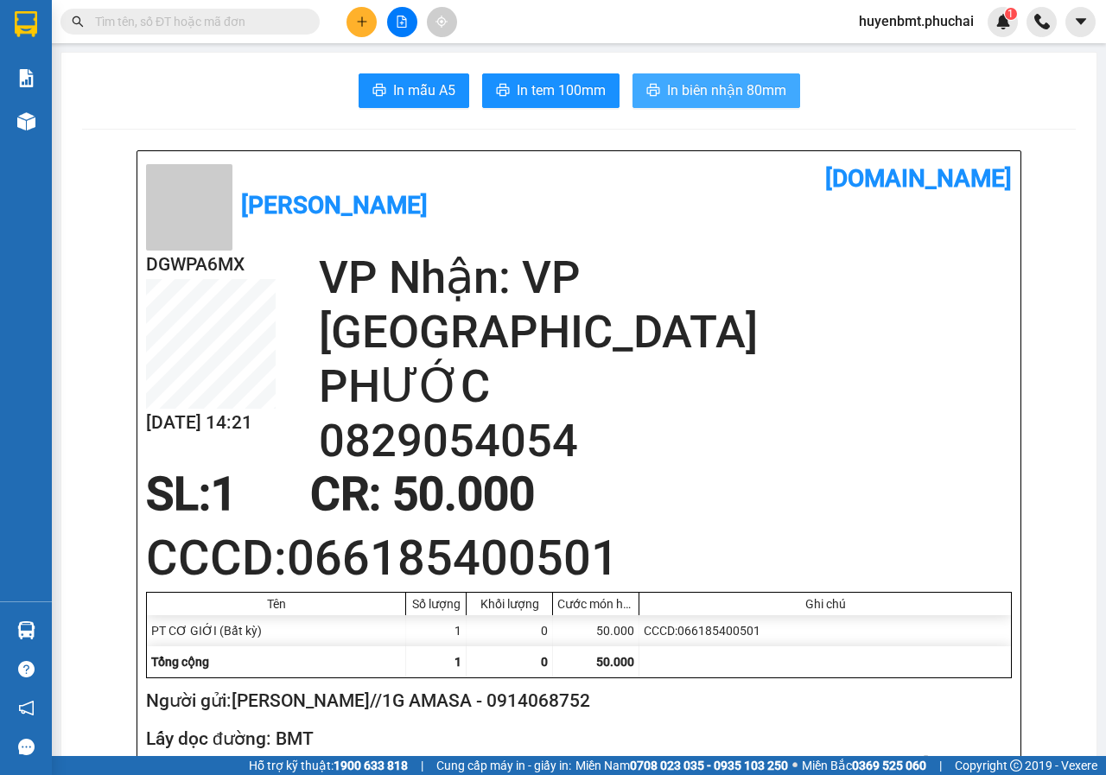
click at [676, 90] on span "In biên nhận 80mm" at bounding box center [726, 90] width 119 height 22
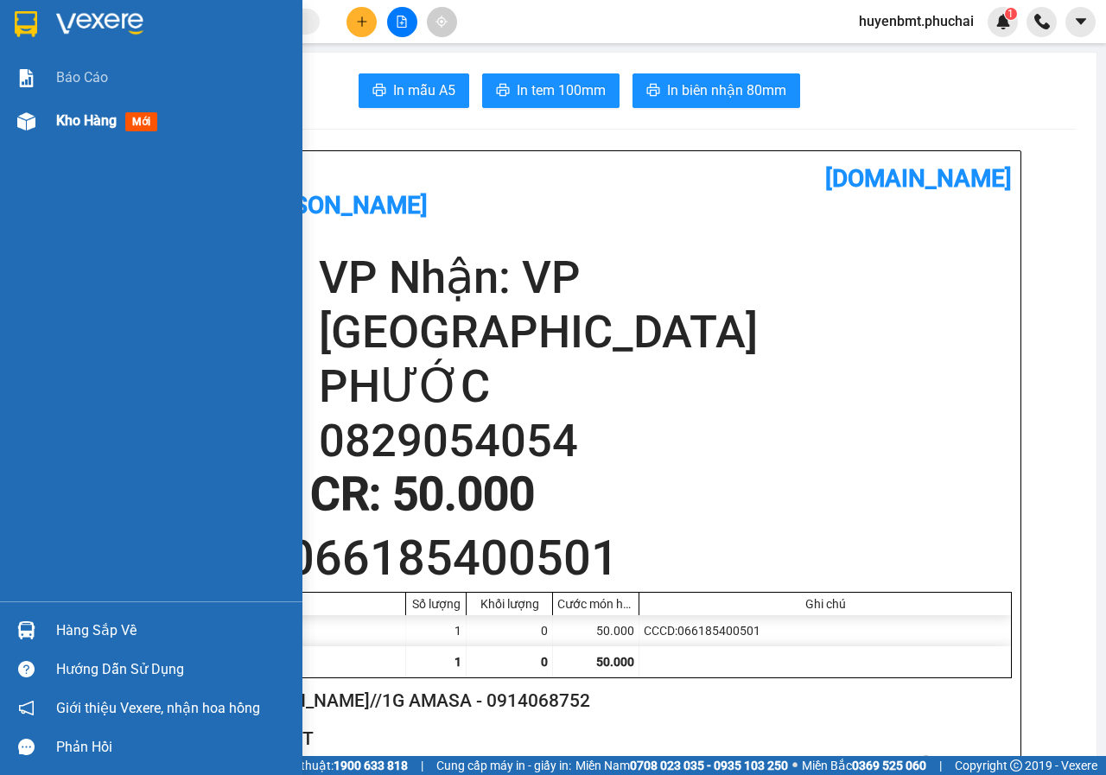
click at [44, 120] on div "Kho hàng mới" at bounding box center [151, 120] width 302 height 43
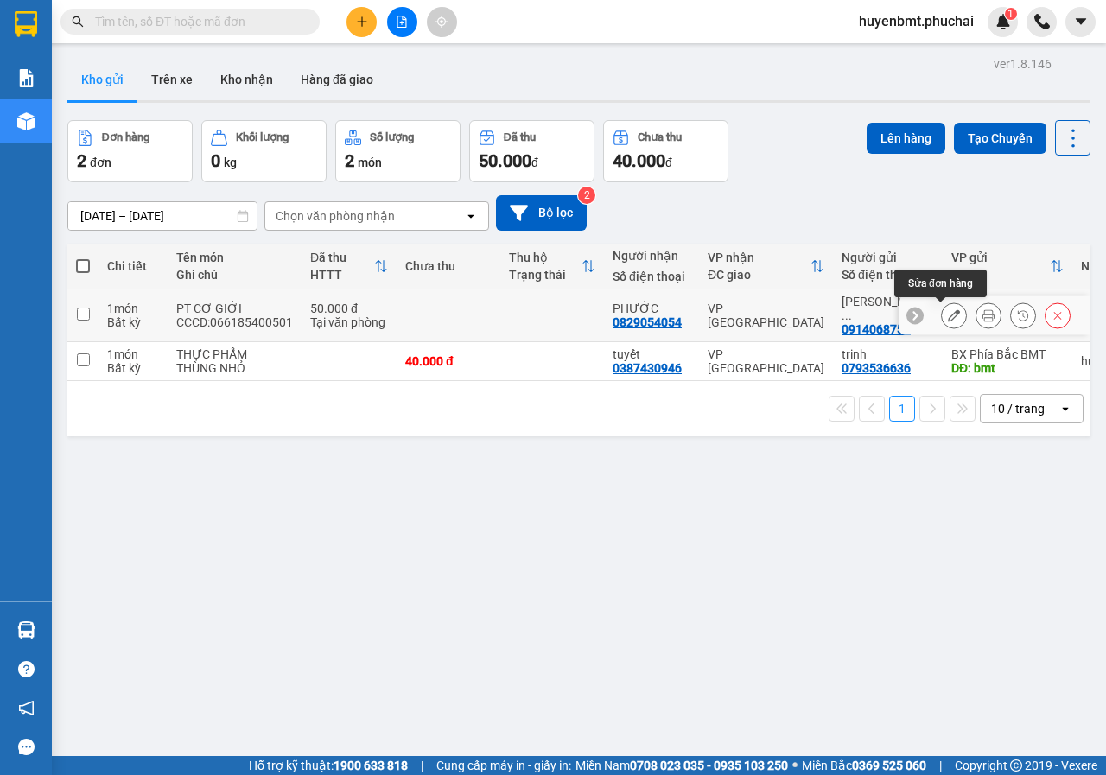
click at [946, 308] on button at bounding box center [954, 316] width 24 height 30
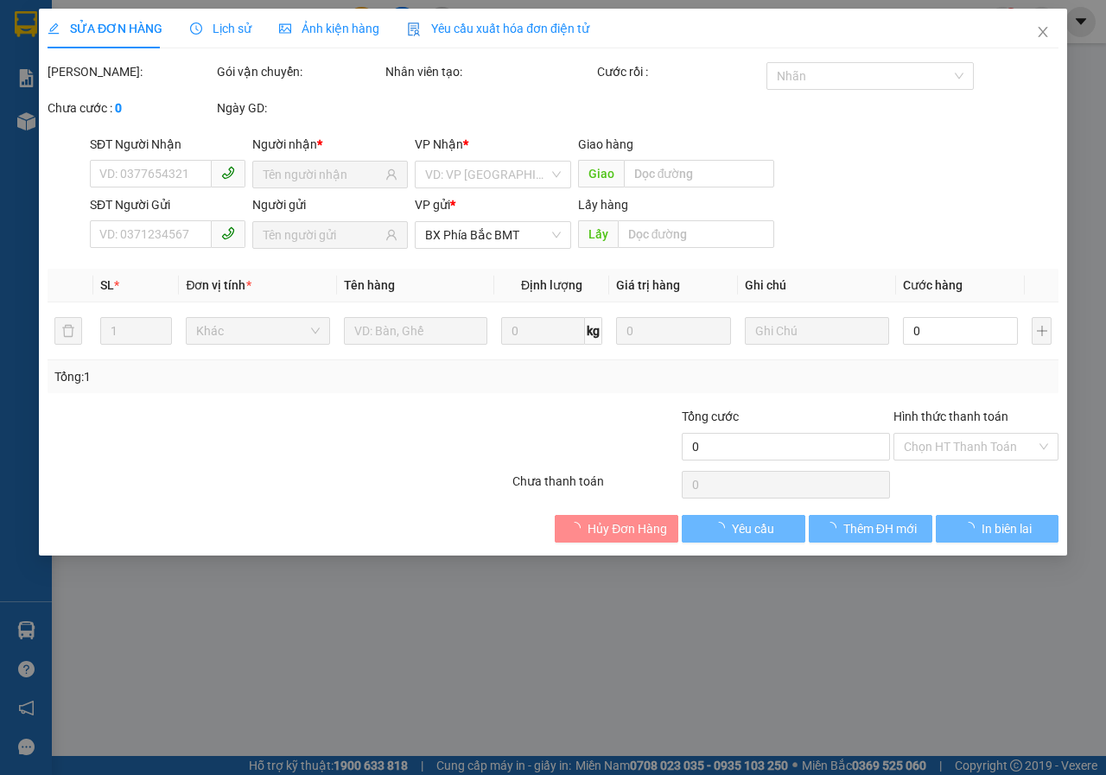
type input "0829054054"
type input "0914068752"
type input "BMT"
type input "50.000"
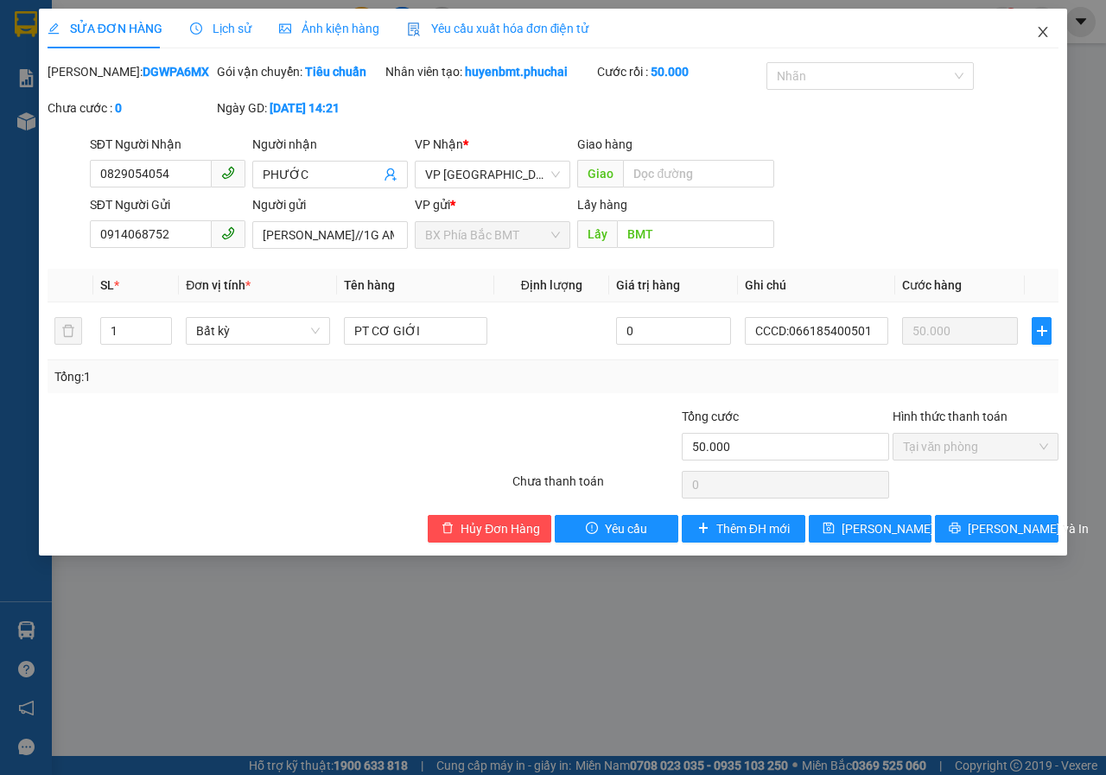
click at [1046, 27] on icon "close" at bounding box center [1043, 32] width 14 height 14
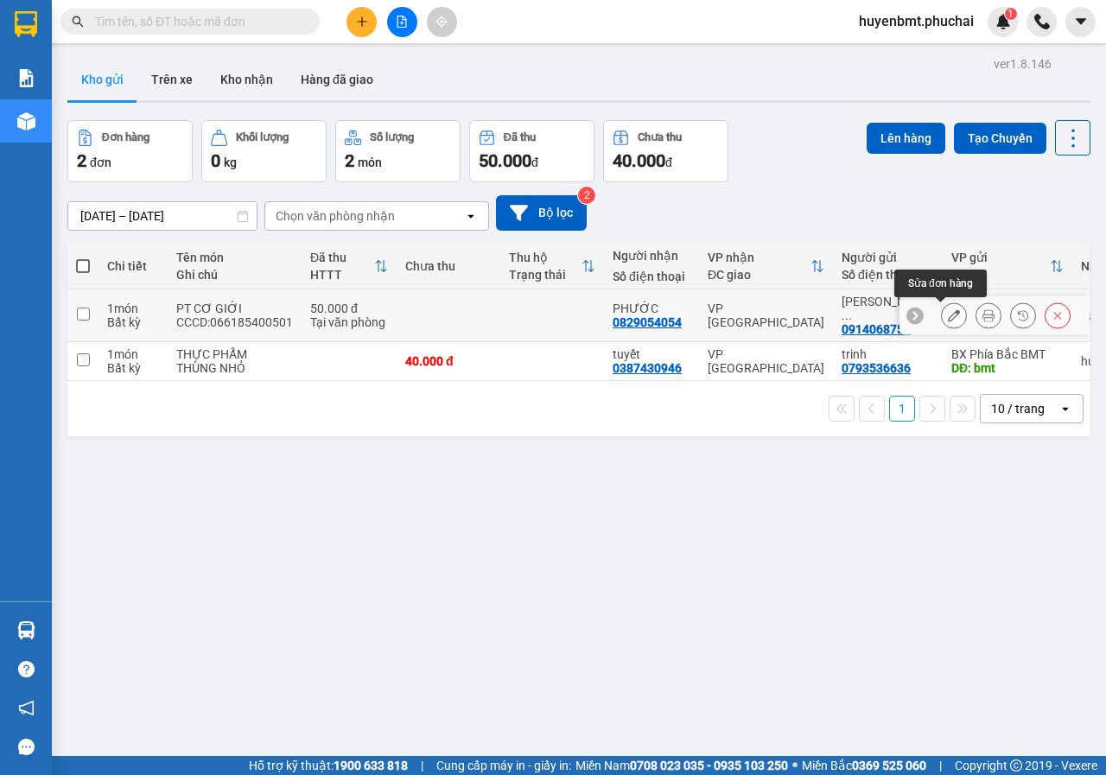
click at [948, 314] on icon at bounding box center [954, 315] width 12 height 12
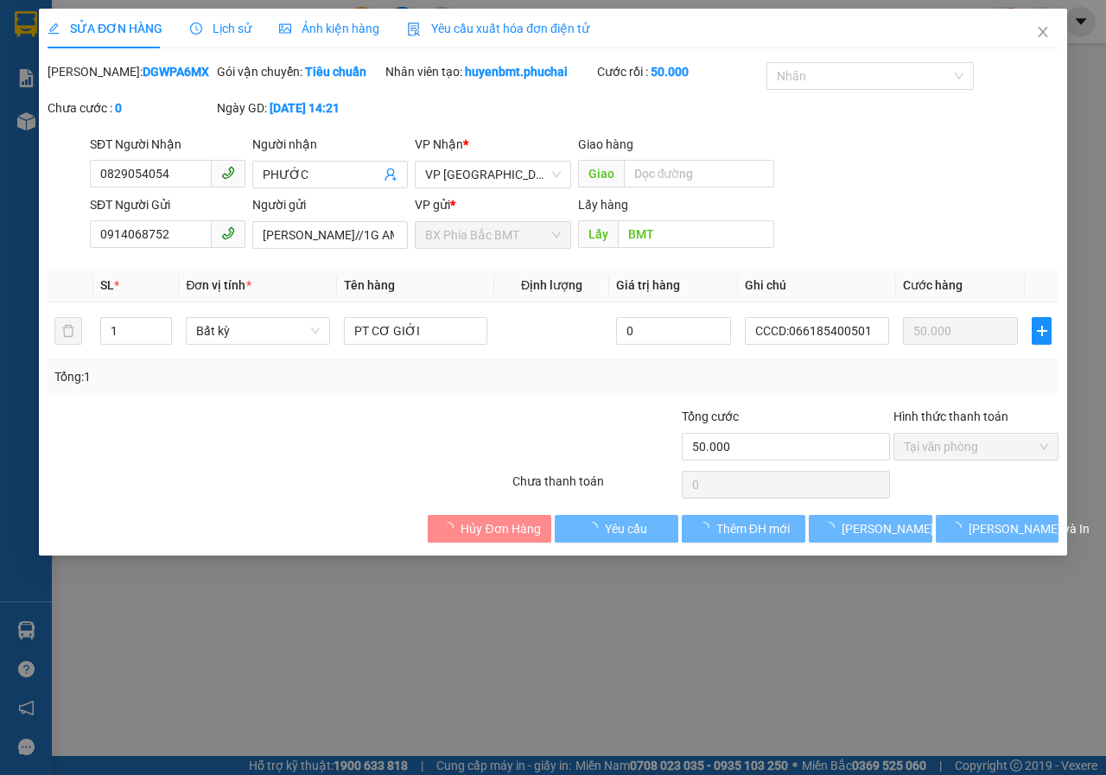
type input "0829054054"
type input "0914068752"
type input "BMT"
type input "50.000"
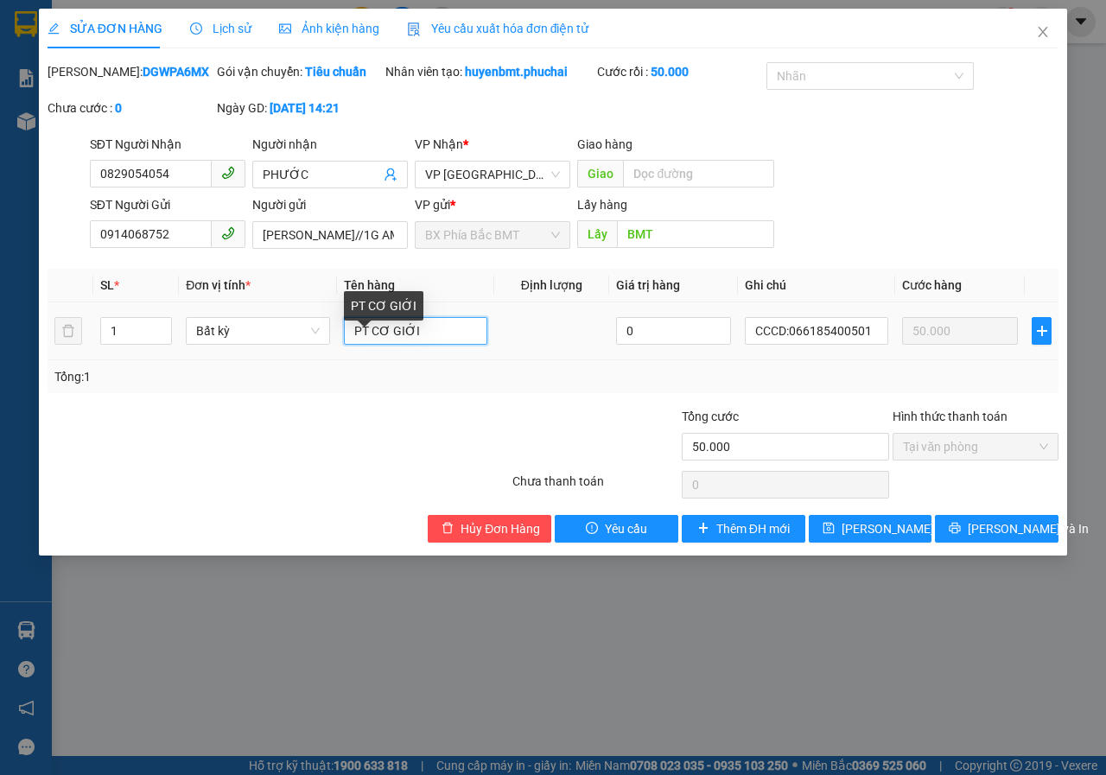
click at [438, 345] on input "PT CƠ GIỚI" at bounding box center [415, 331] width 143 height 28
click at [441, 345] on input "PT" at bounding box center [415, 331] width 143 height 28
type input "PT XE"
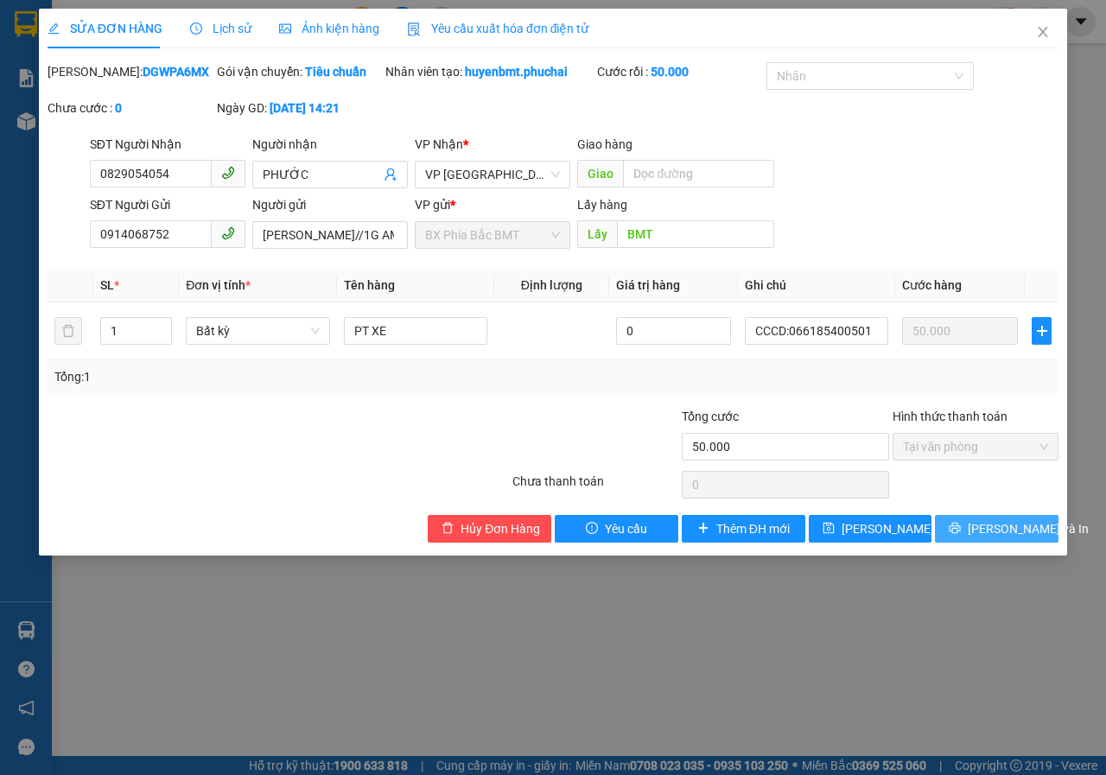
click at [987, 538] on span "[PERSON_NAME] và In" at bounding box center [1028, 528] width 121 height 19
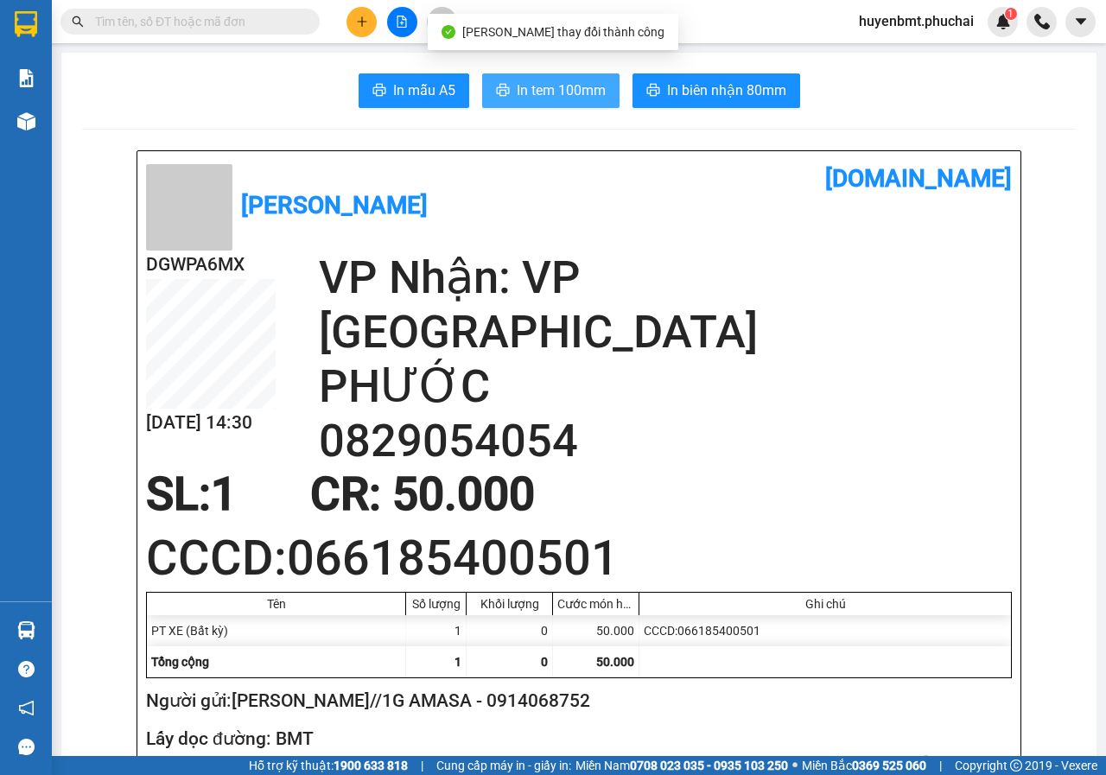
click at [573, 86] on span "In tem 100mm" at bounding box center [561, 90] width 89 height 22
